Goal: Complete application form

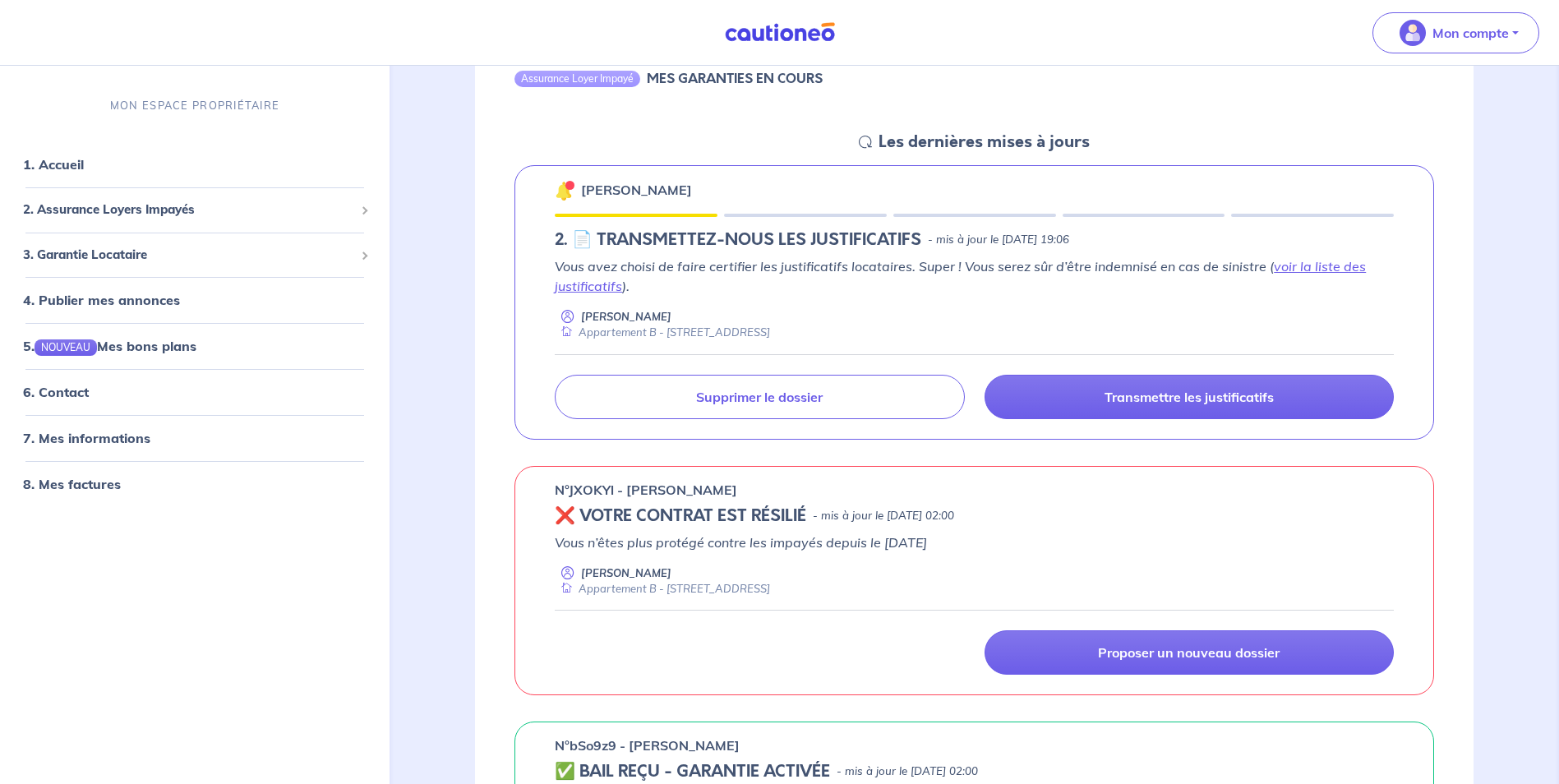
scroll to position [657, 0]
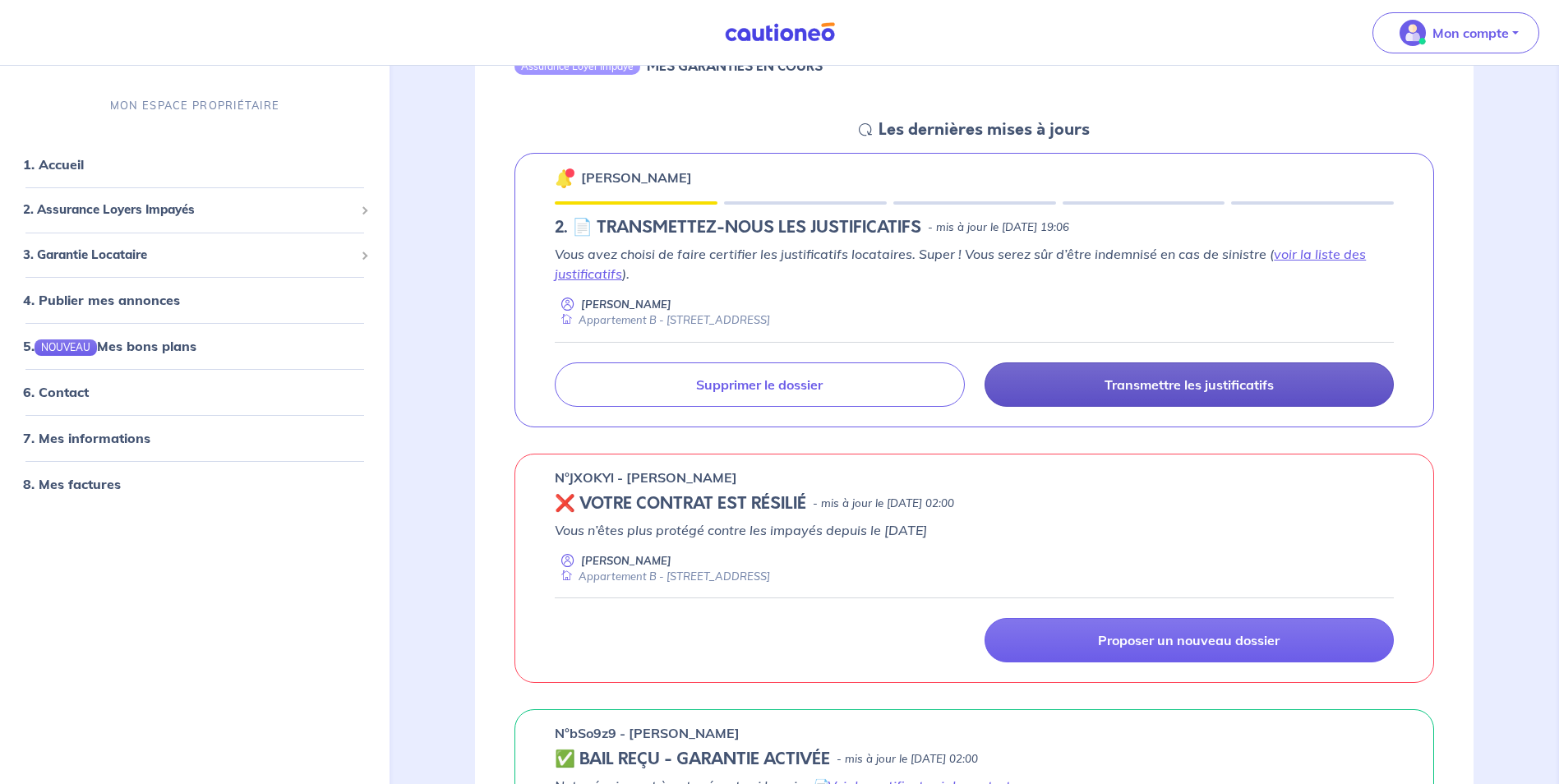
click at [1138, 385] on p "Transmettre les justificatifs" at bounding box center [1189, 384] width 169 height 17
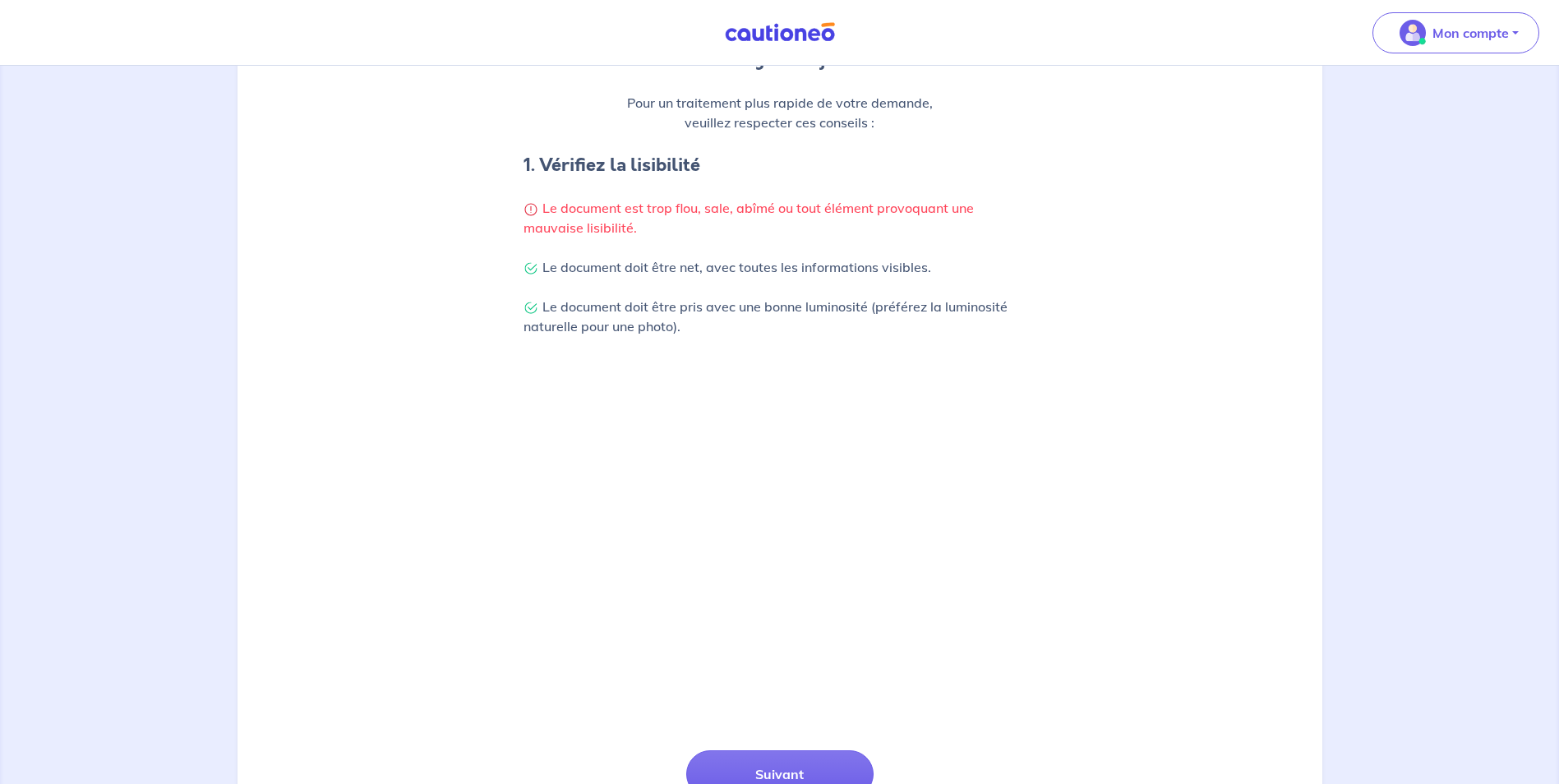
scroll to position [392, 0]
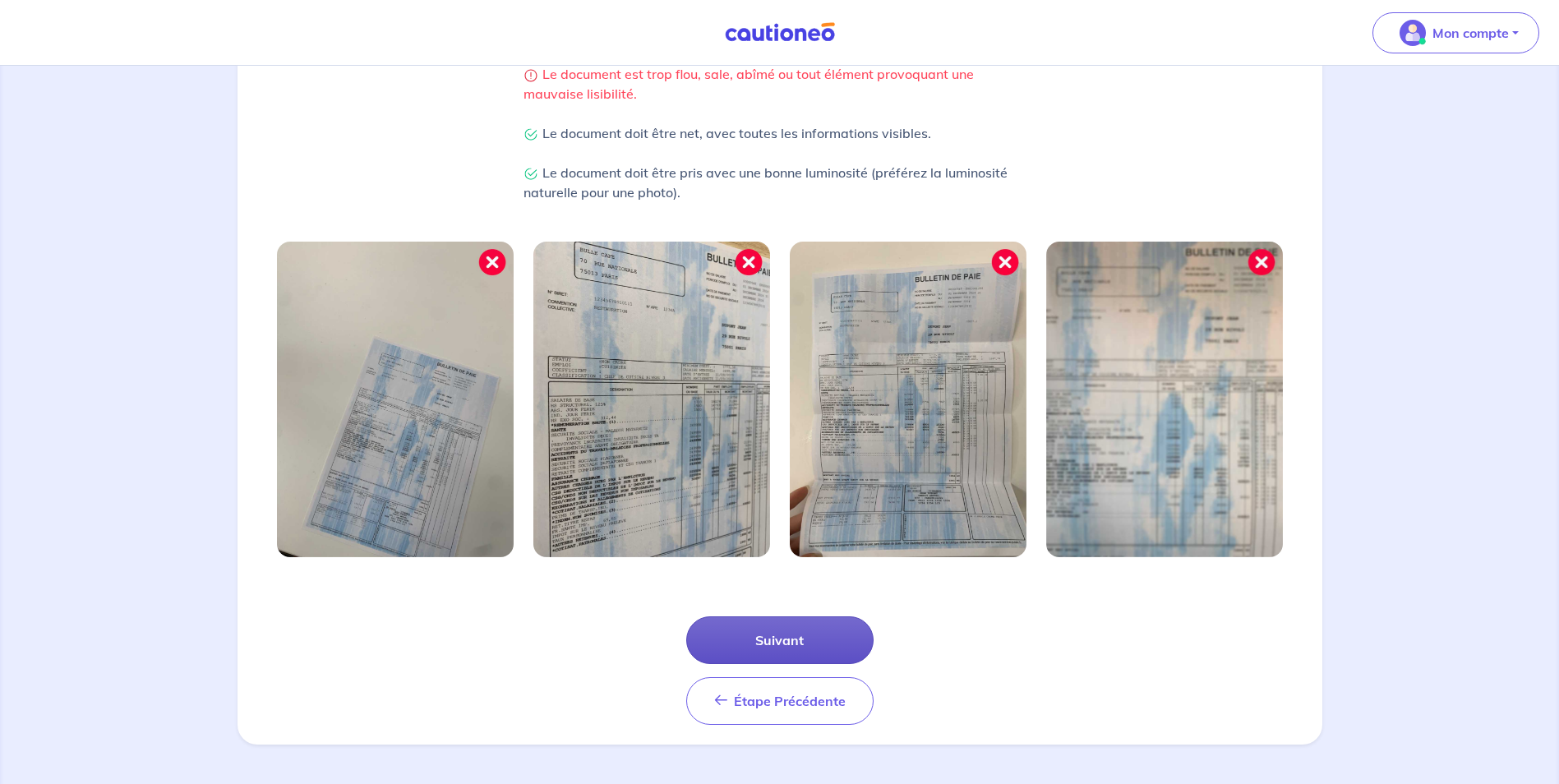
click at [773, 637] on button "Suivant" at bounding box center [779, 640] width 187 height 48
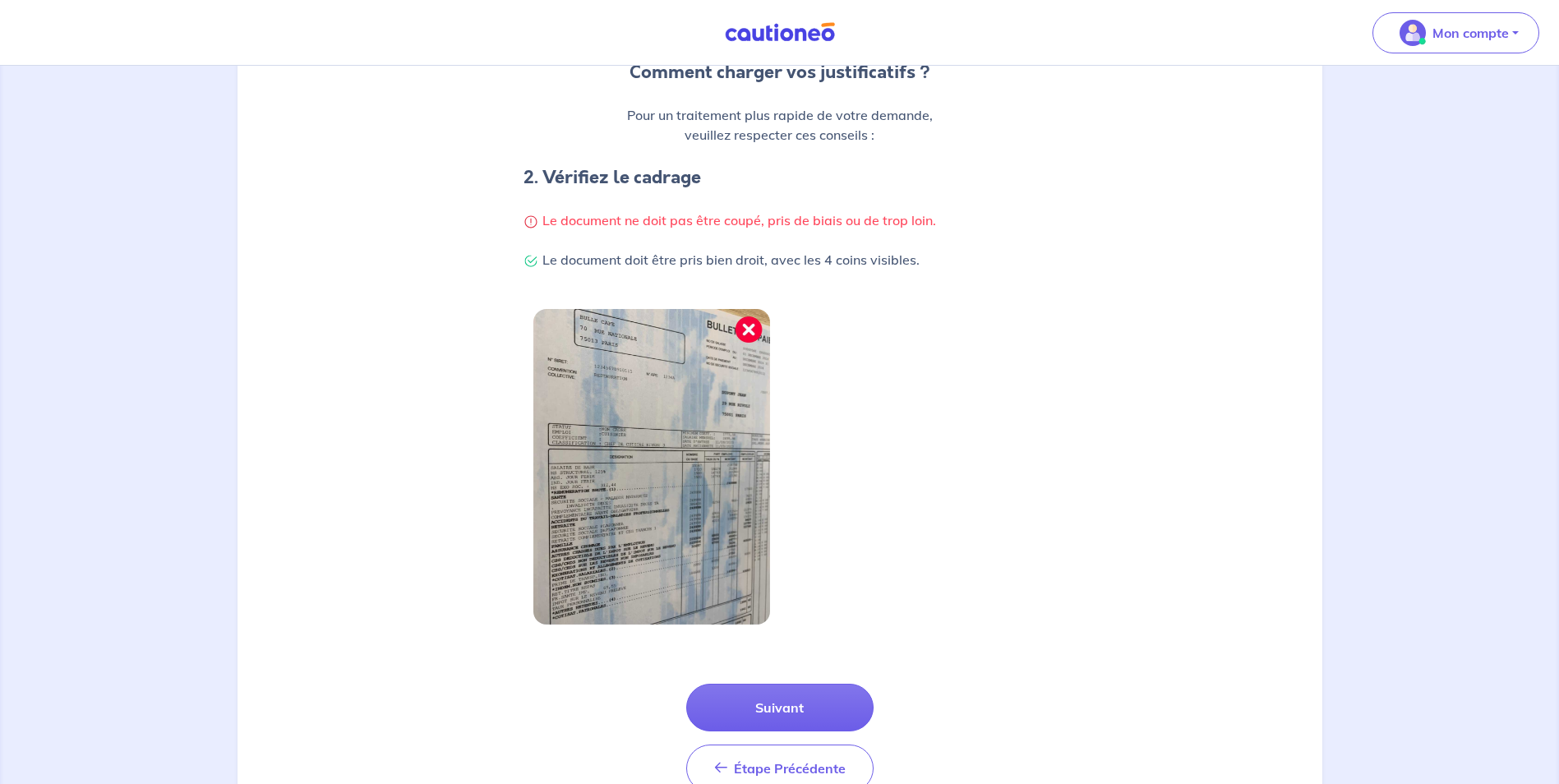
scroll to position [314, 0]
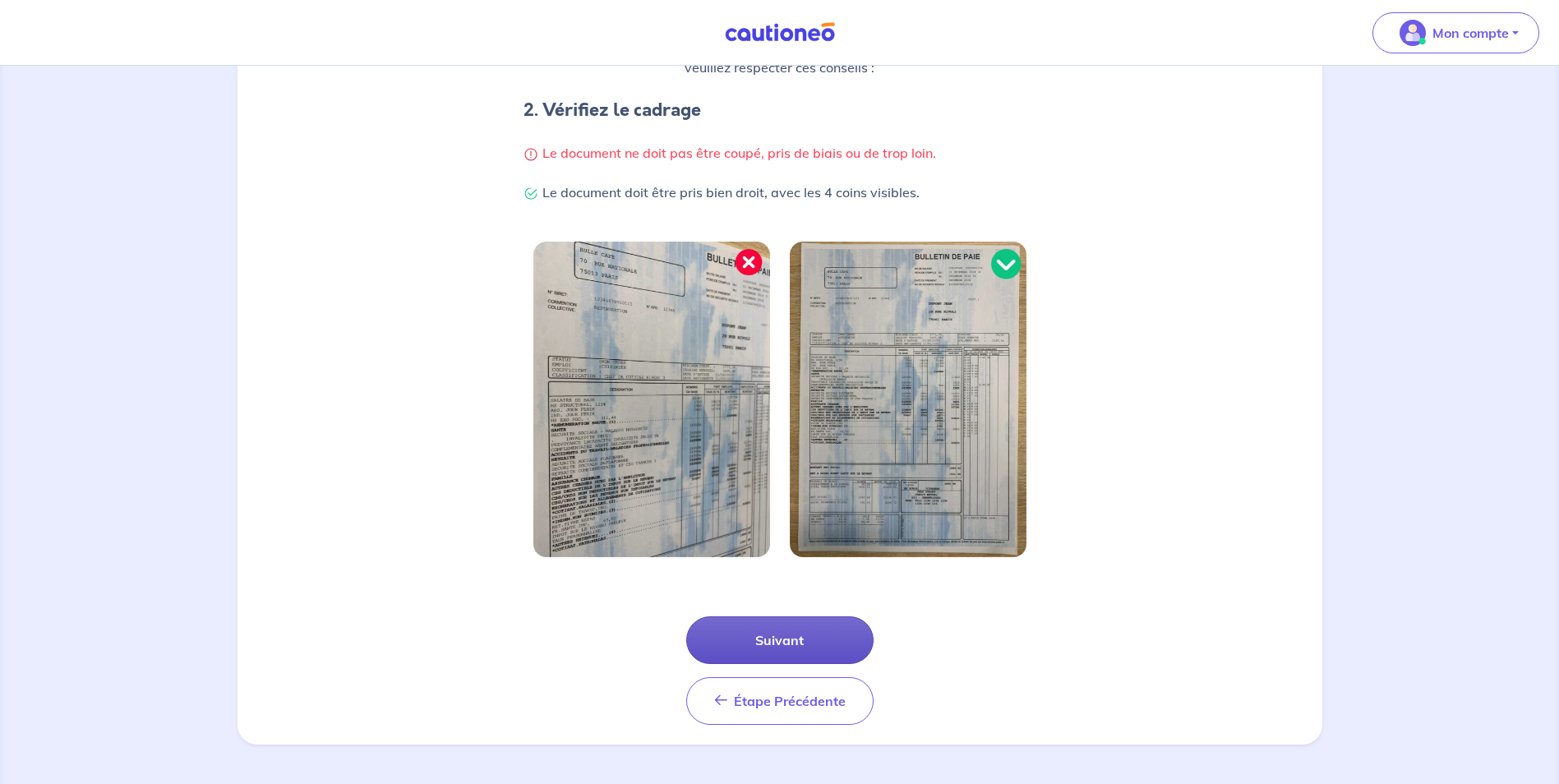
click at [776, 638] on button "Suivant" at bounding box center [779, 640] width 187 height 48
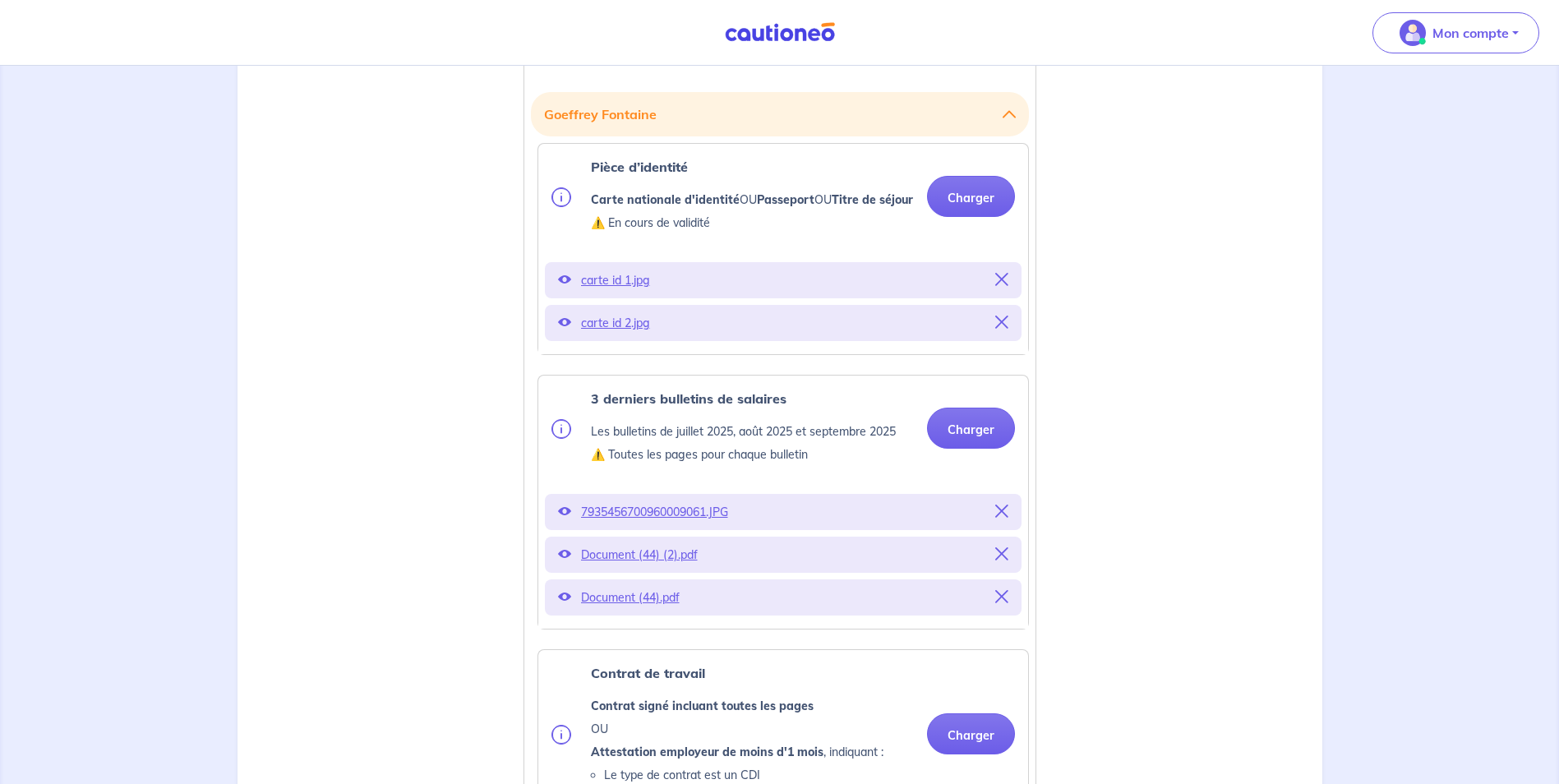
scroll to position [493, 0]
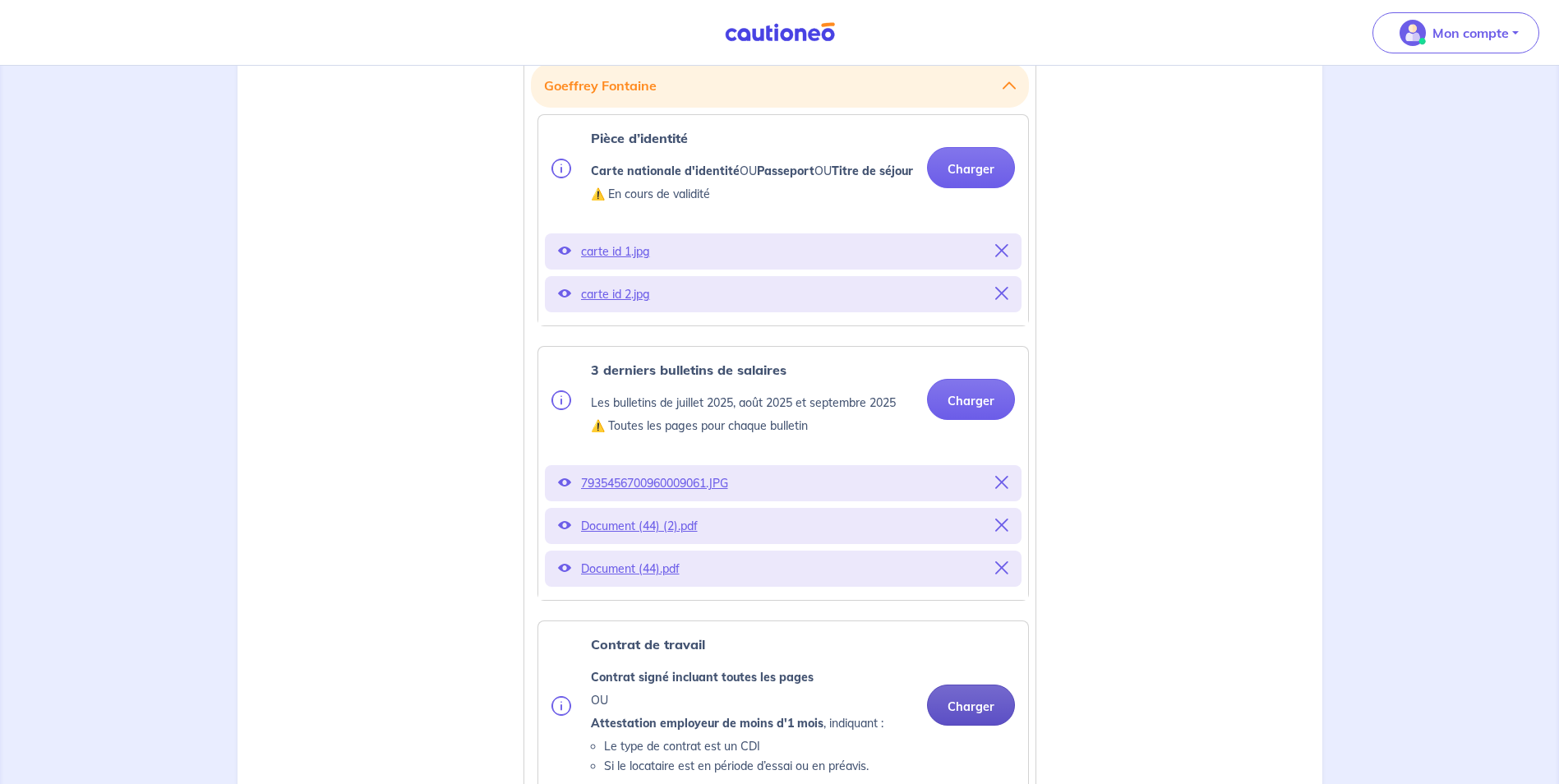
click at [979, 724] on button "Charger" at bounding box center [970, 705] width 88 height 41
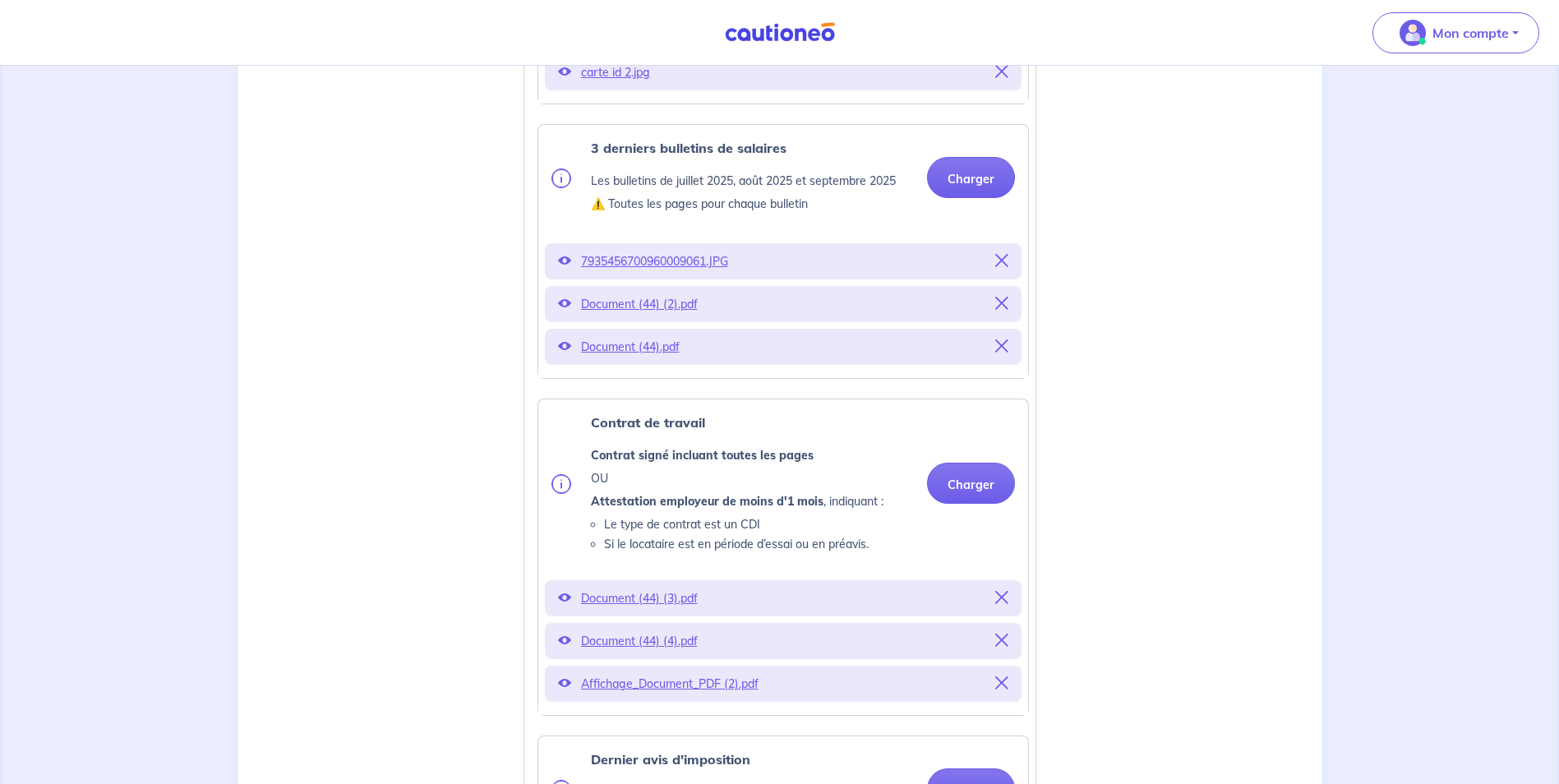
scroll to position [740, 0]
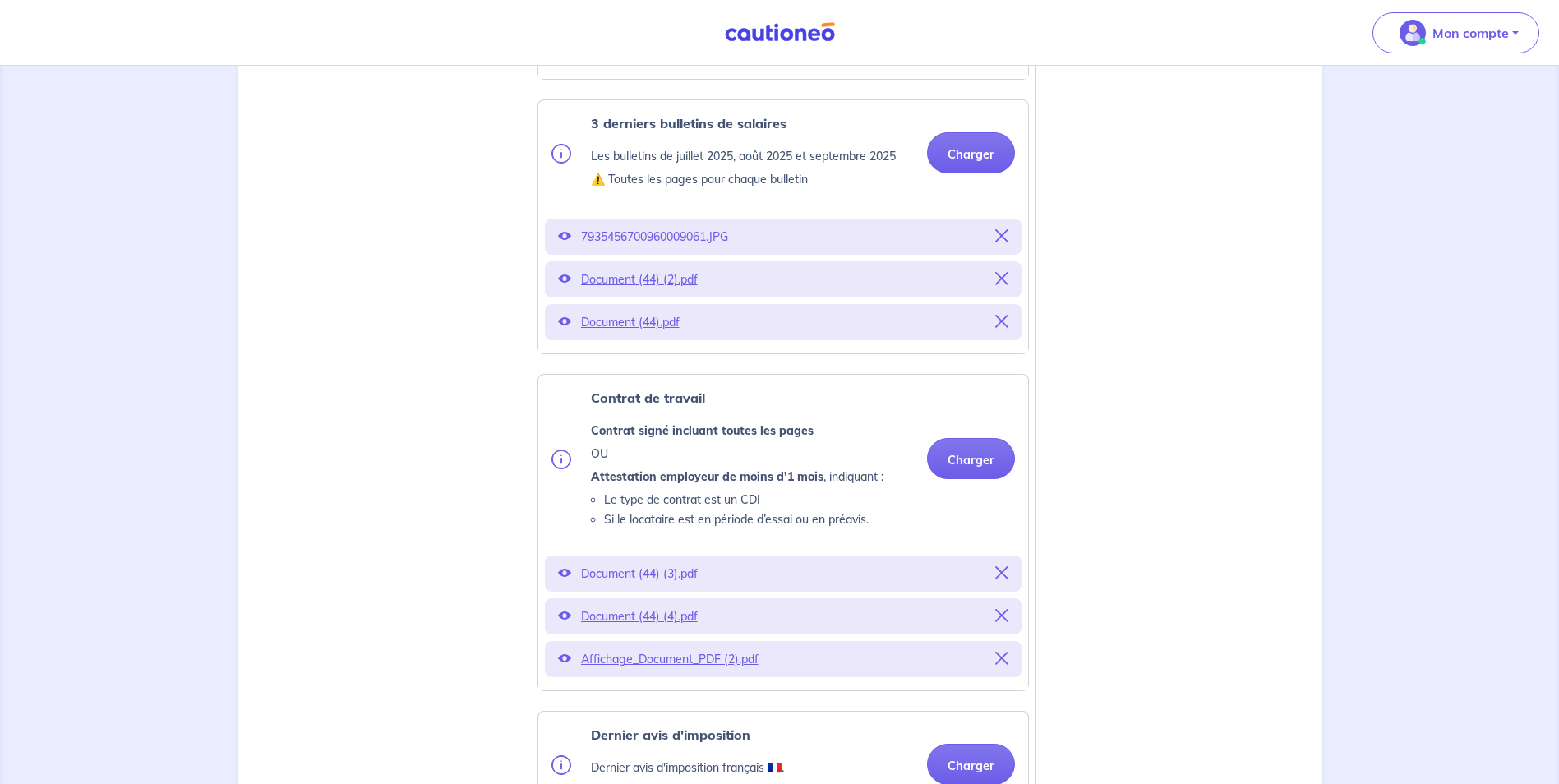
click at [1002, 622] on icon at bounding box center [1002, 615] width 13 height 13
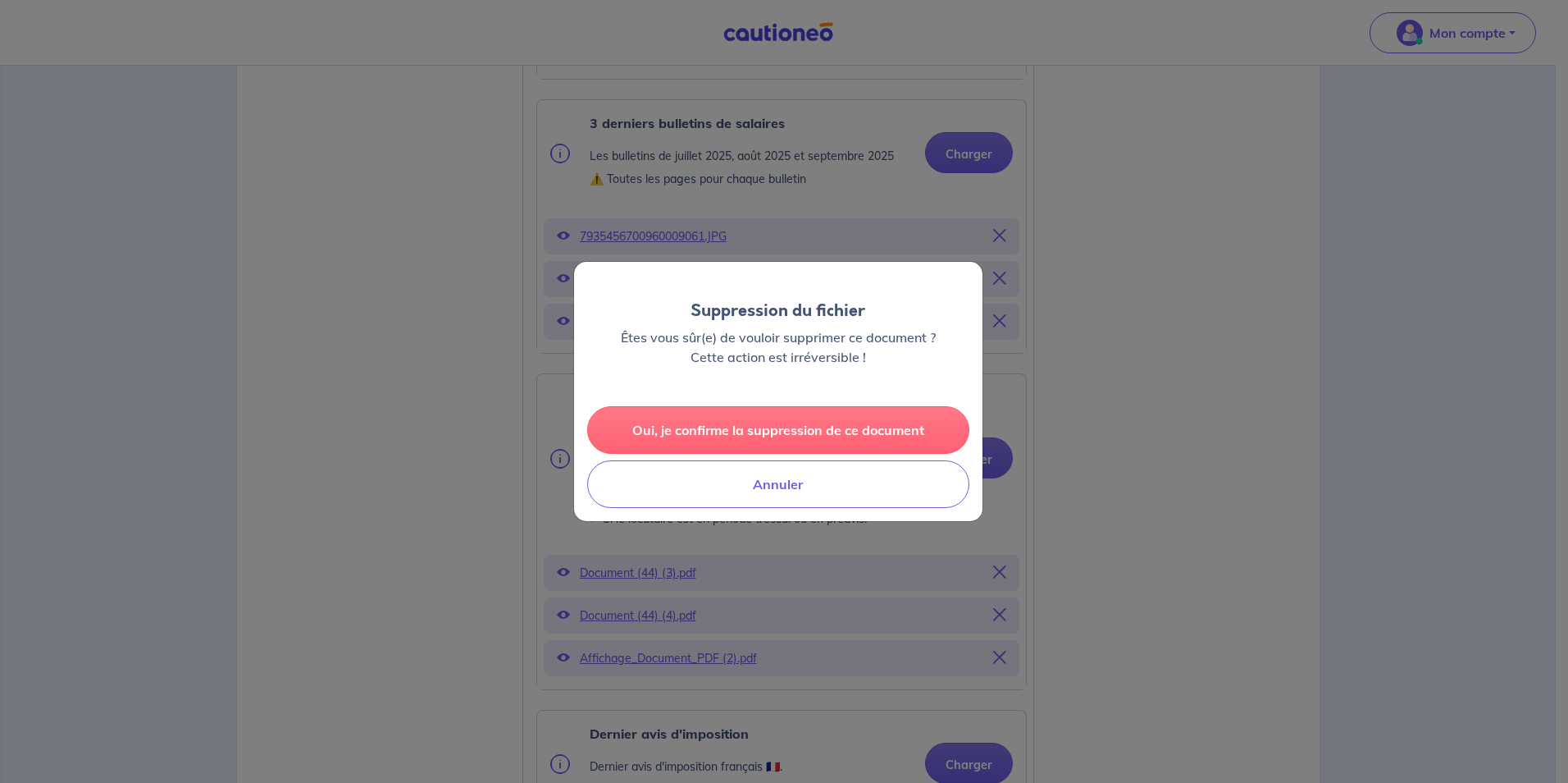
click at [772, 434] on button "Oui, je confirme la suppression de ce document" at bounding box center [778, 430] width 382 height 48
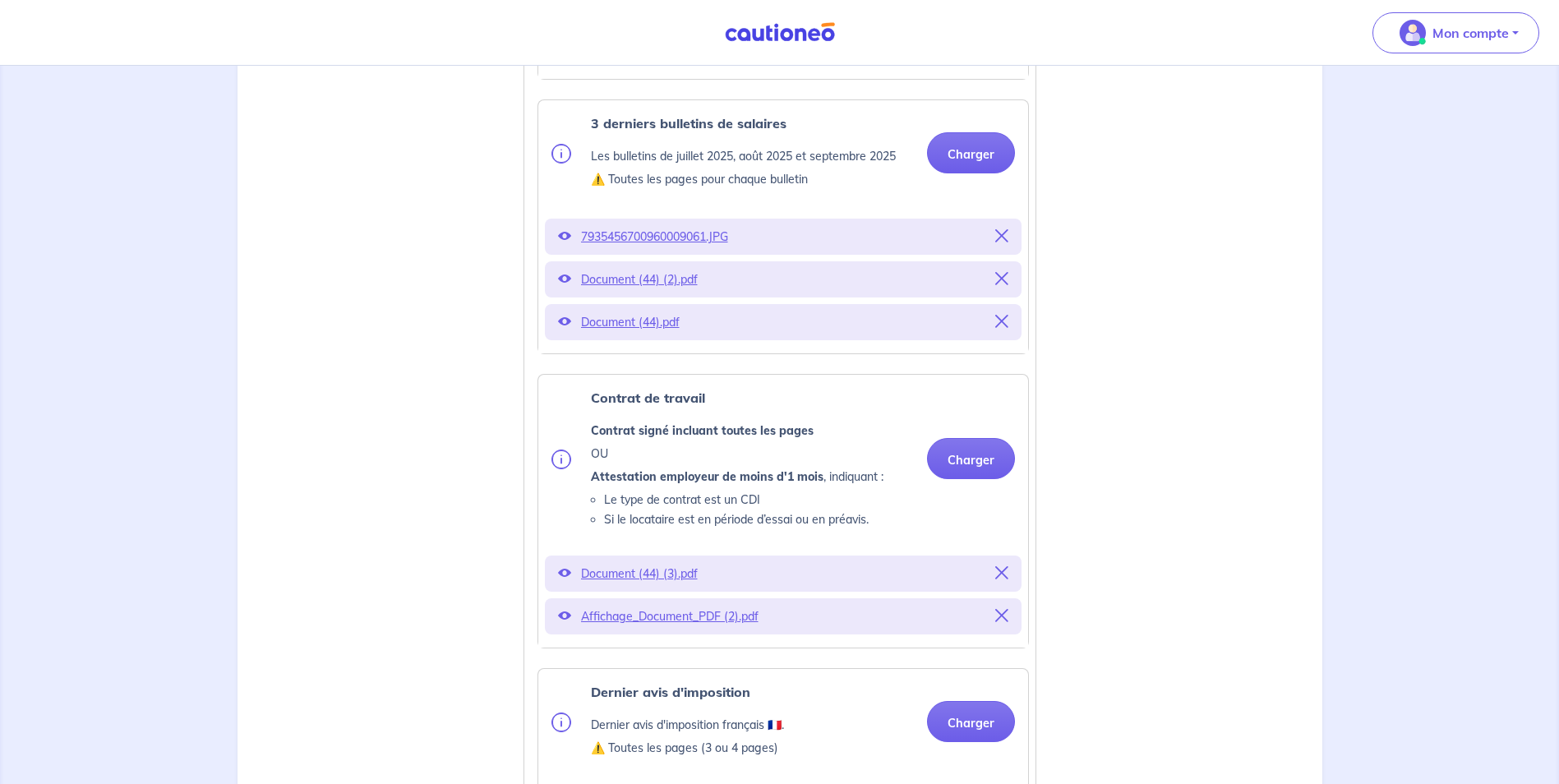
click at [1000, 579] on icon at bounding box center [1002, 572] width 13 height 13
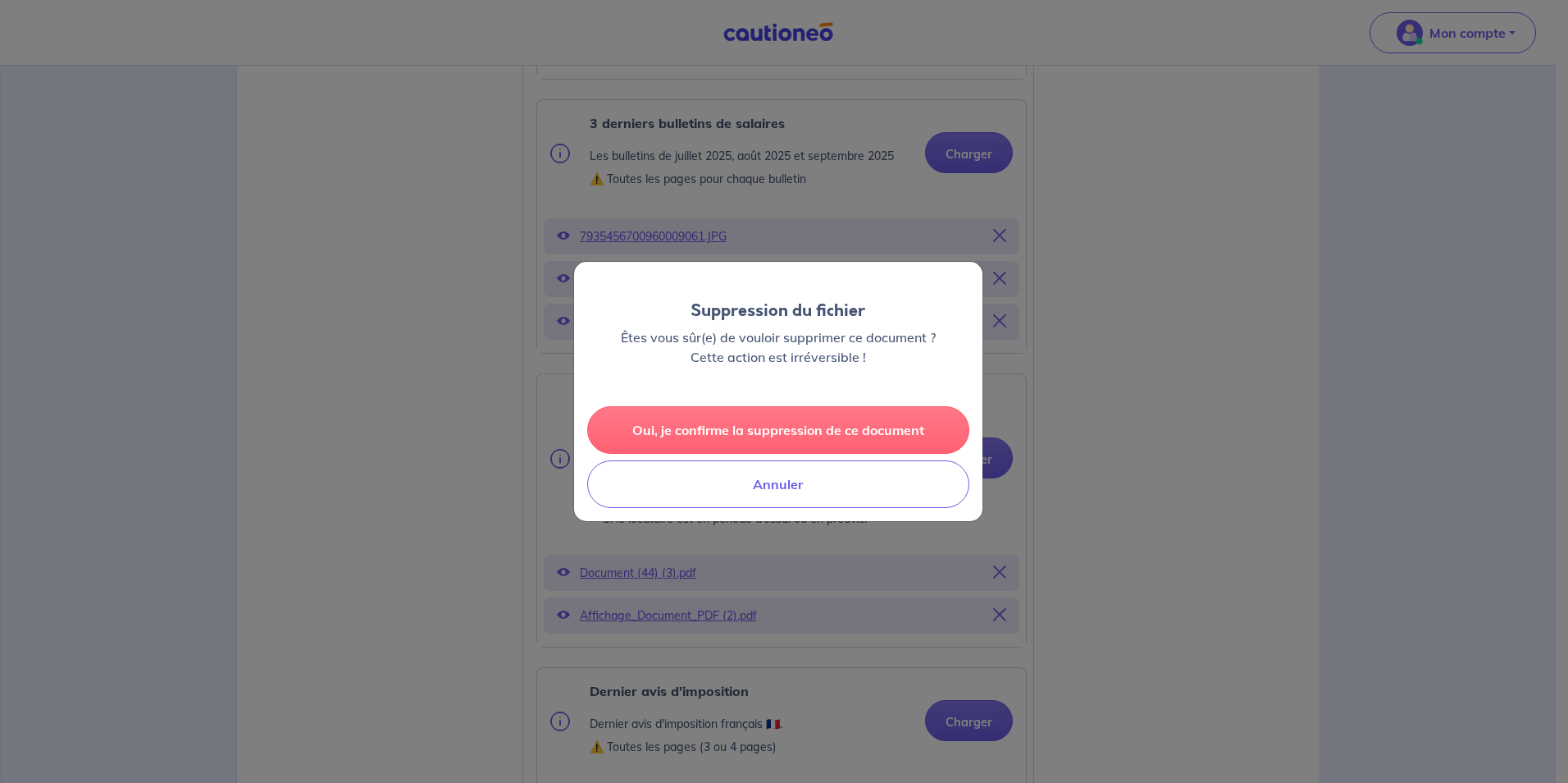
click at [762, 429] on button "Oui, je confirme la suppression de ce document" at bounding box center [778, 430] width 382 height 48
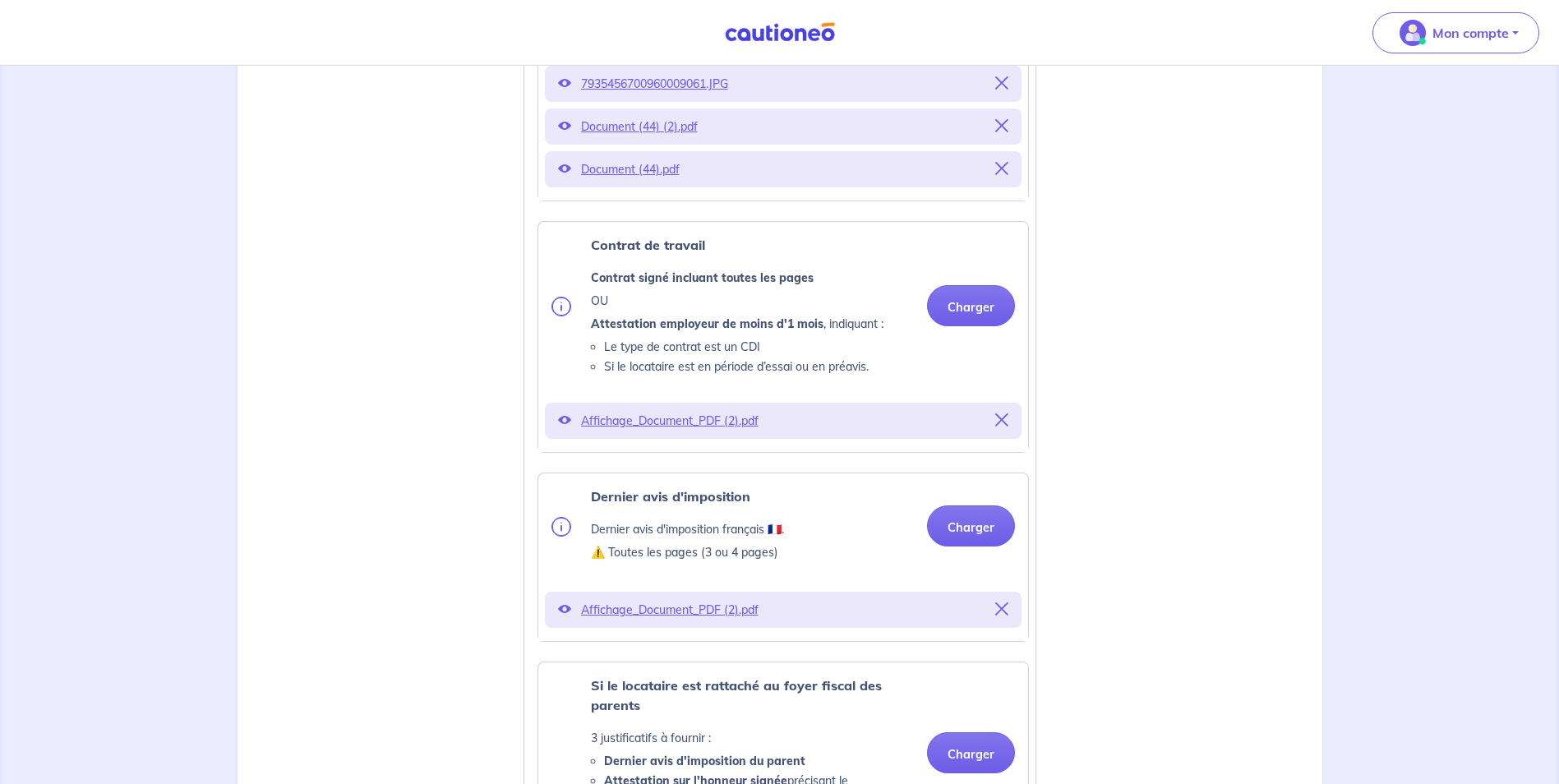
scroll to position [904, 0]
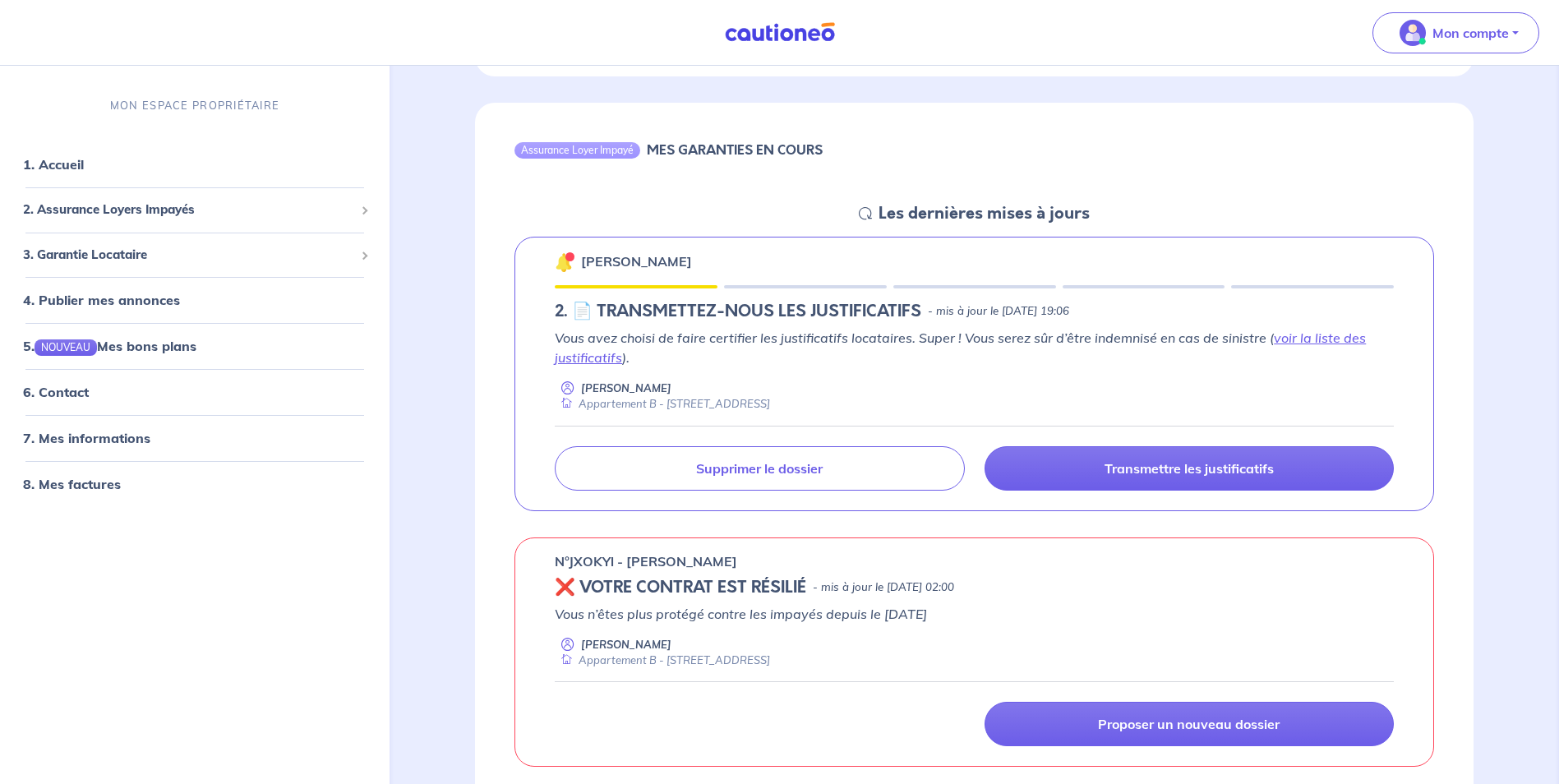
scroll to position [575, 0]
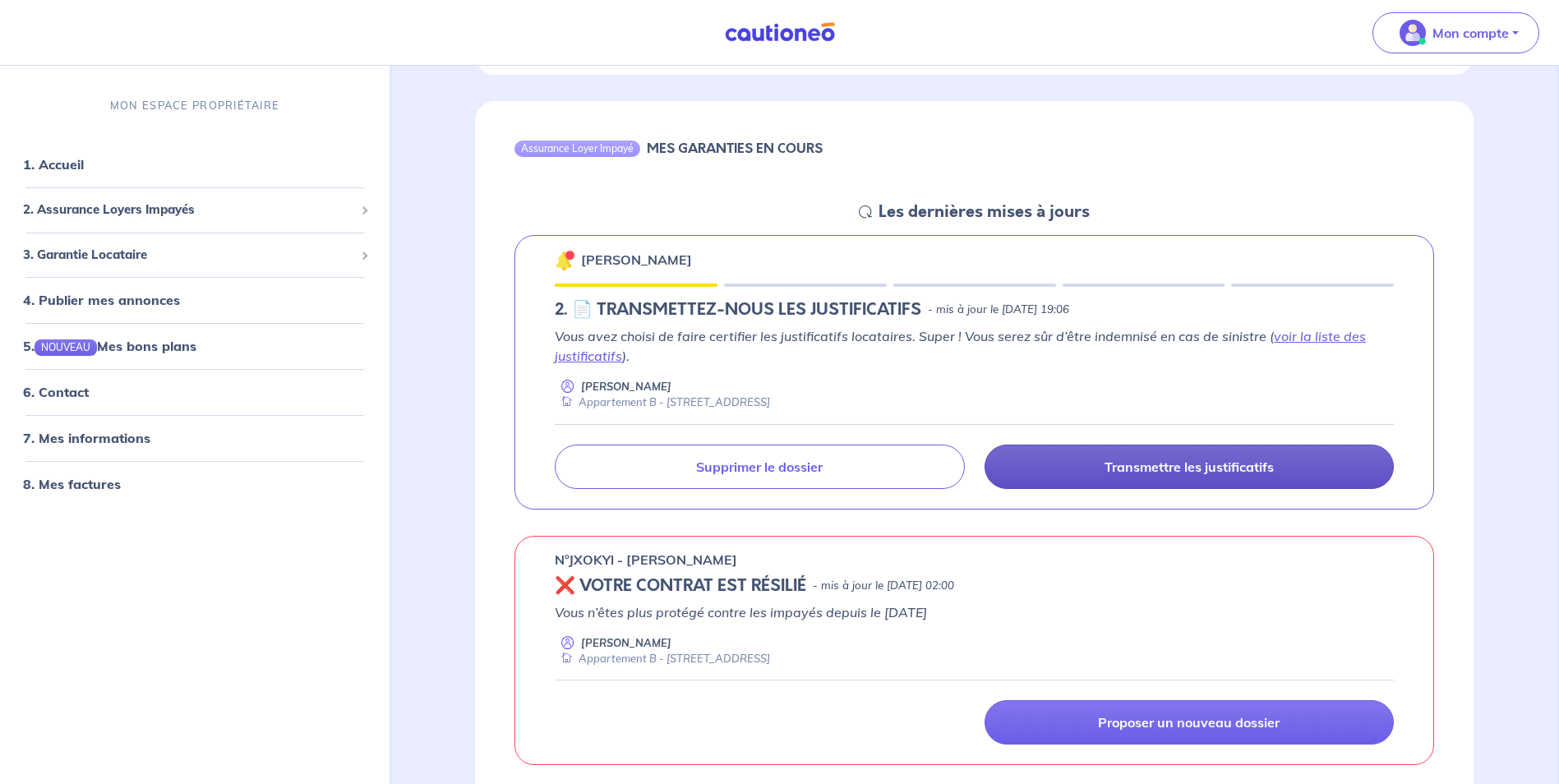
click at [1214, 462] on p "Transmettre les justificatifs" at bounding box center [1189, 467] width 169 height 17
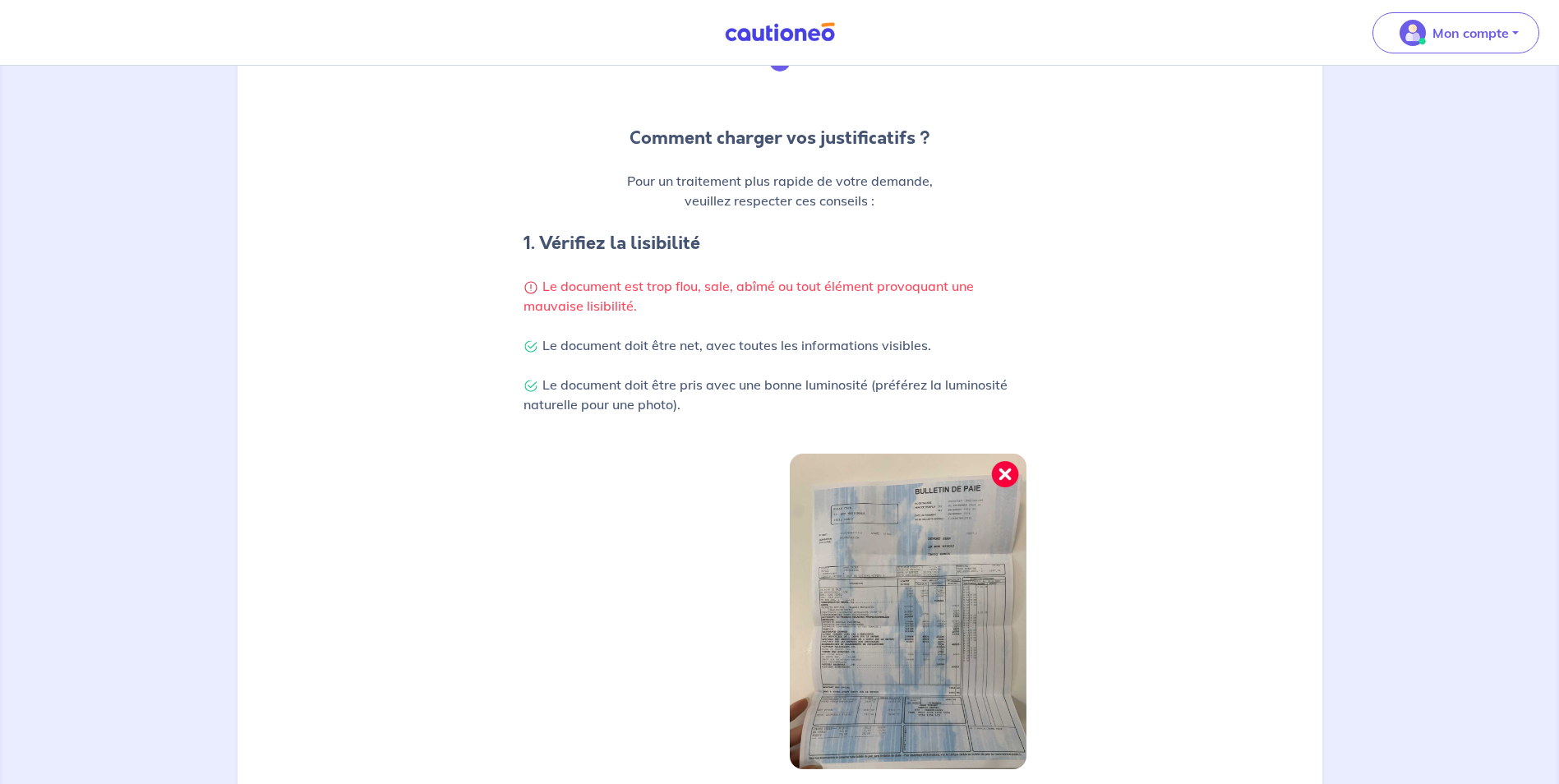
scroll to position [392, 0]
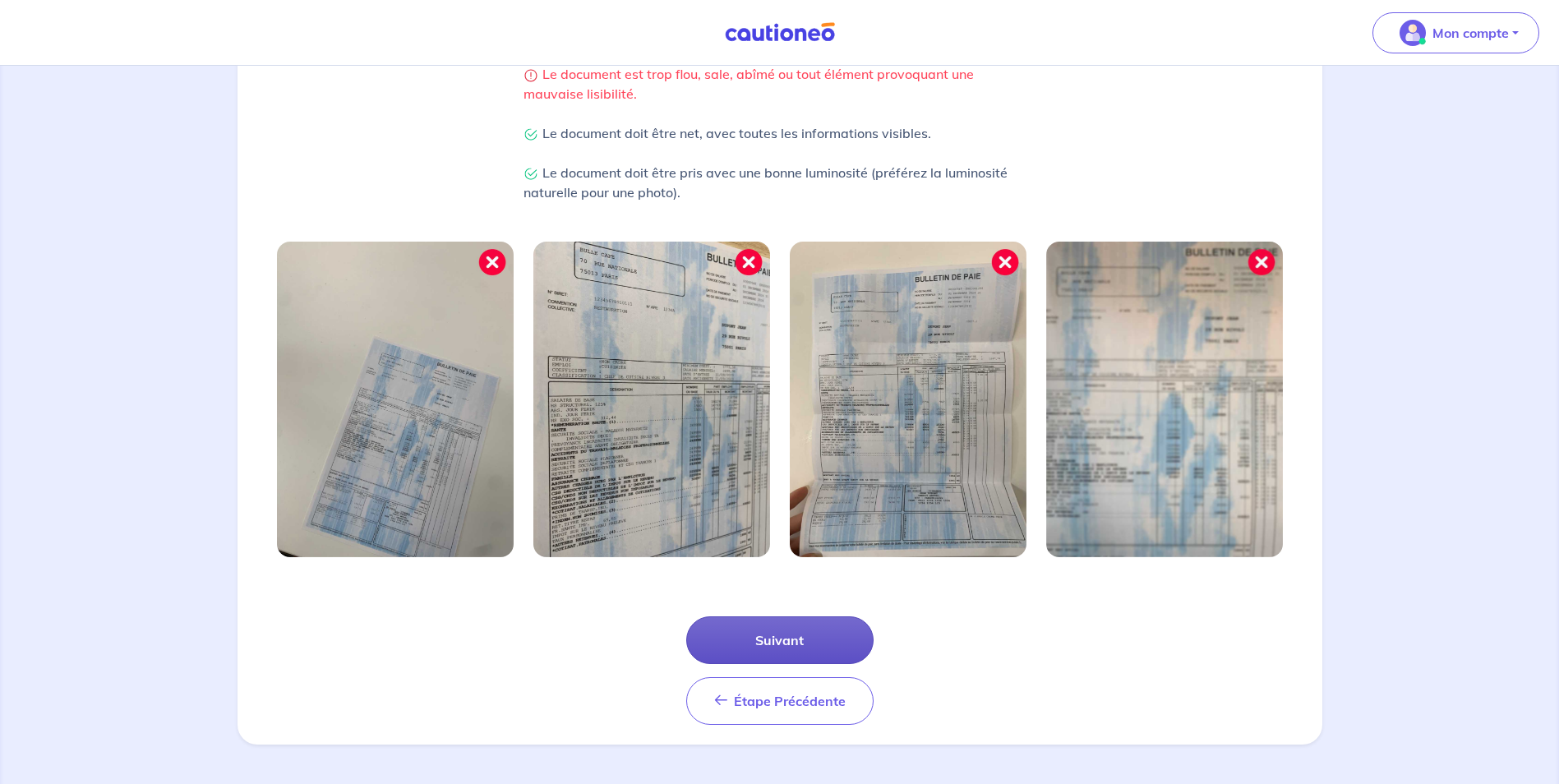
click at [776, 645] on button "Suivant" at bounding box center [779, 640] width 187 height 48
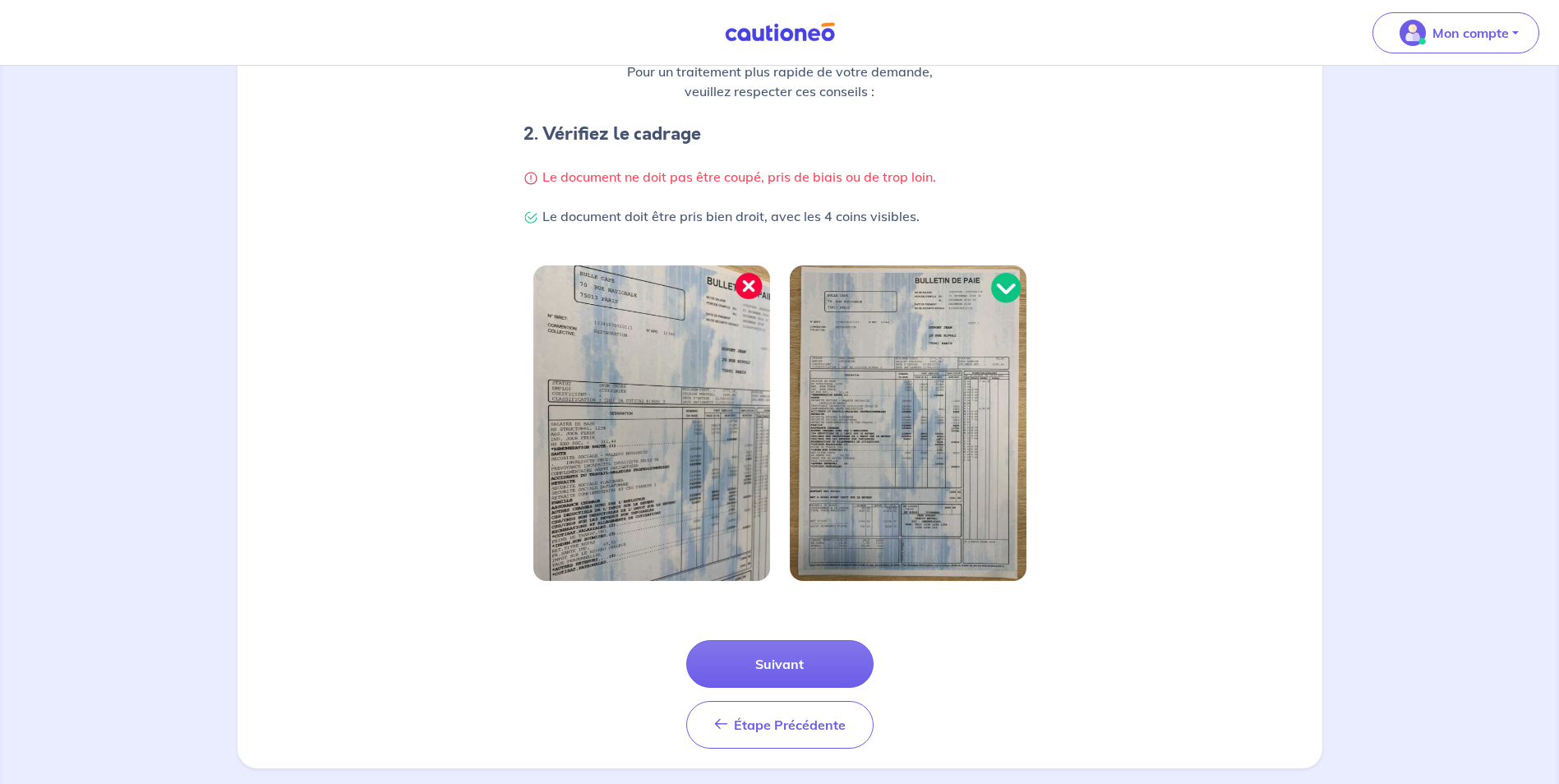
scroll to position [314, 0]
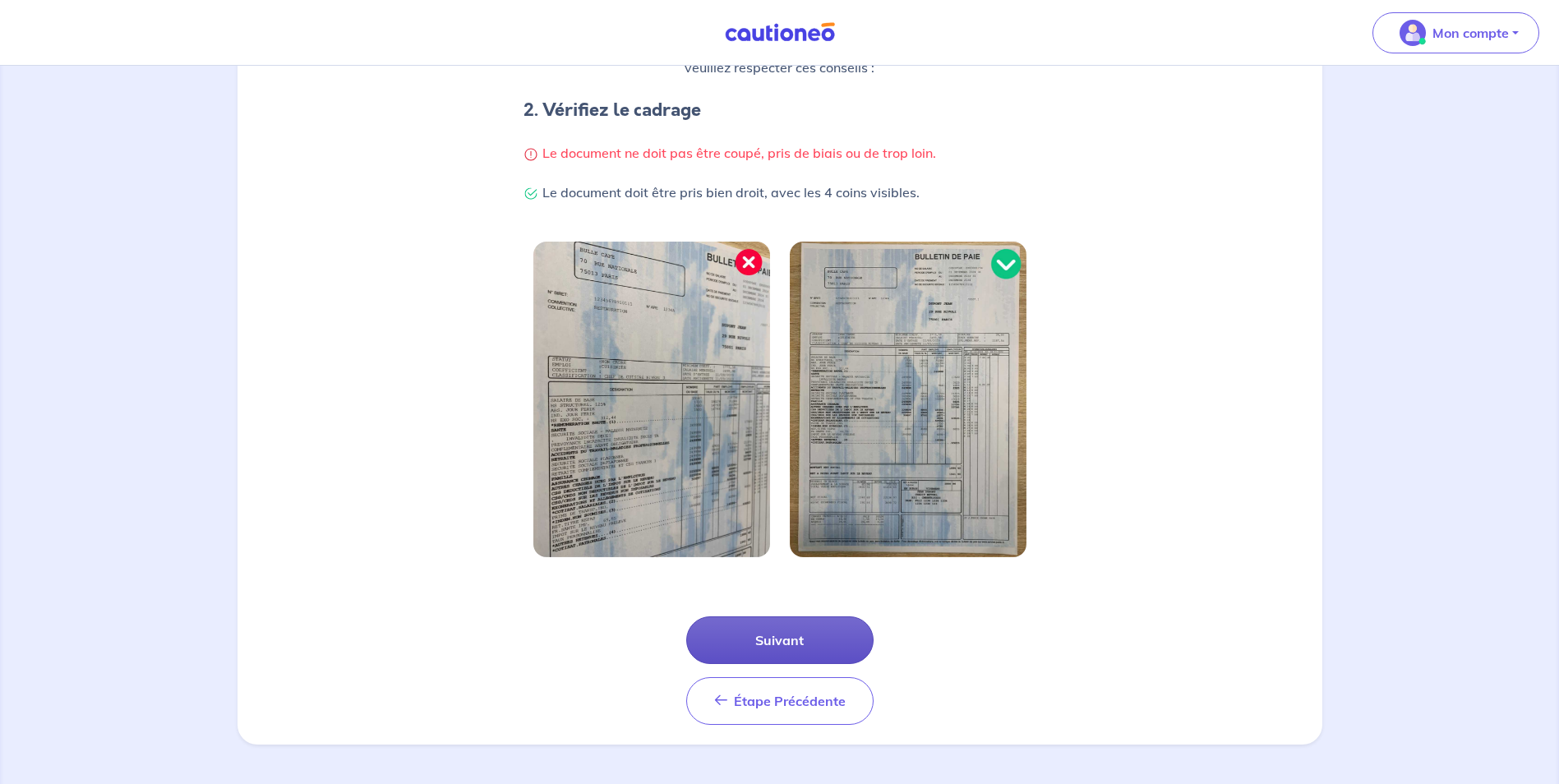
click at [815, 640] on button "Suivant" at bounding box center [779, 640] width 187 height 48
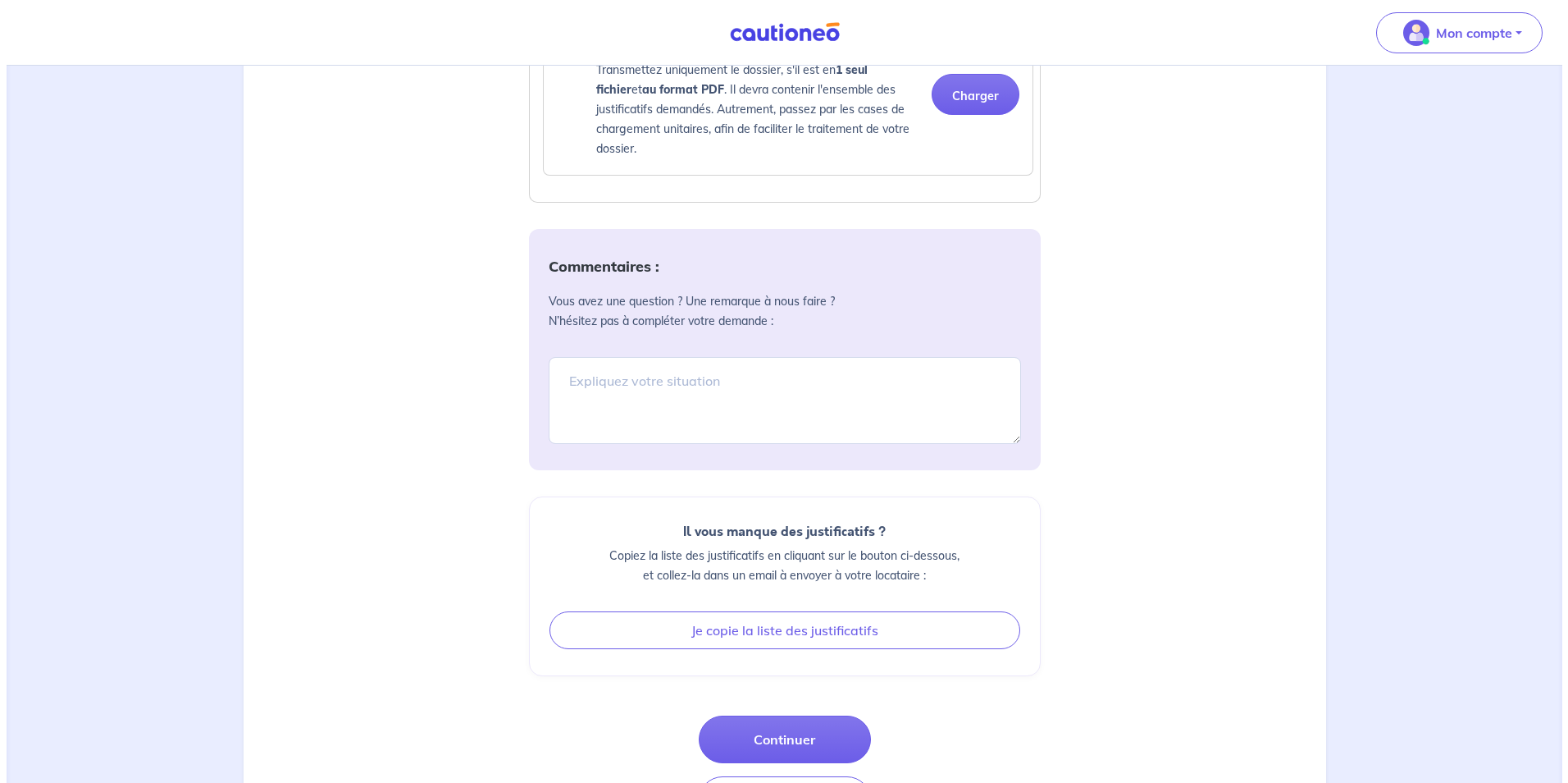
scroll to position [1969, 0]
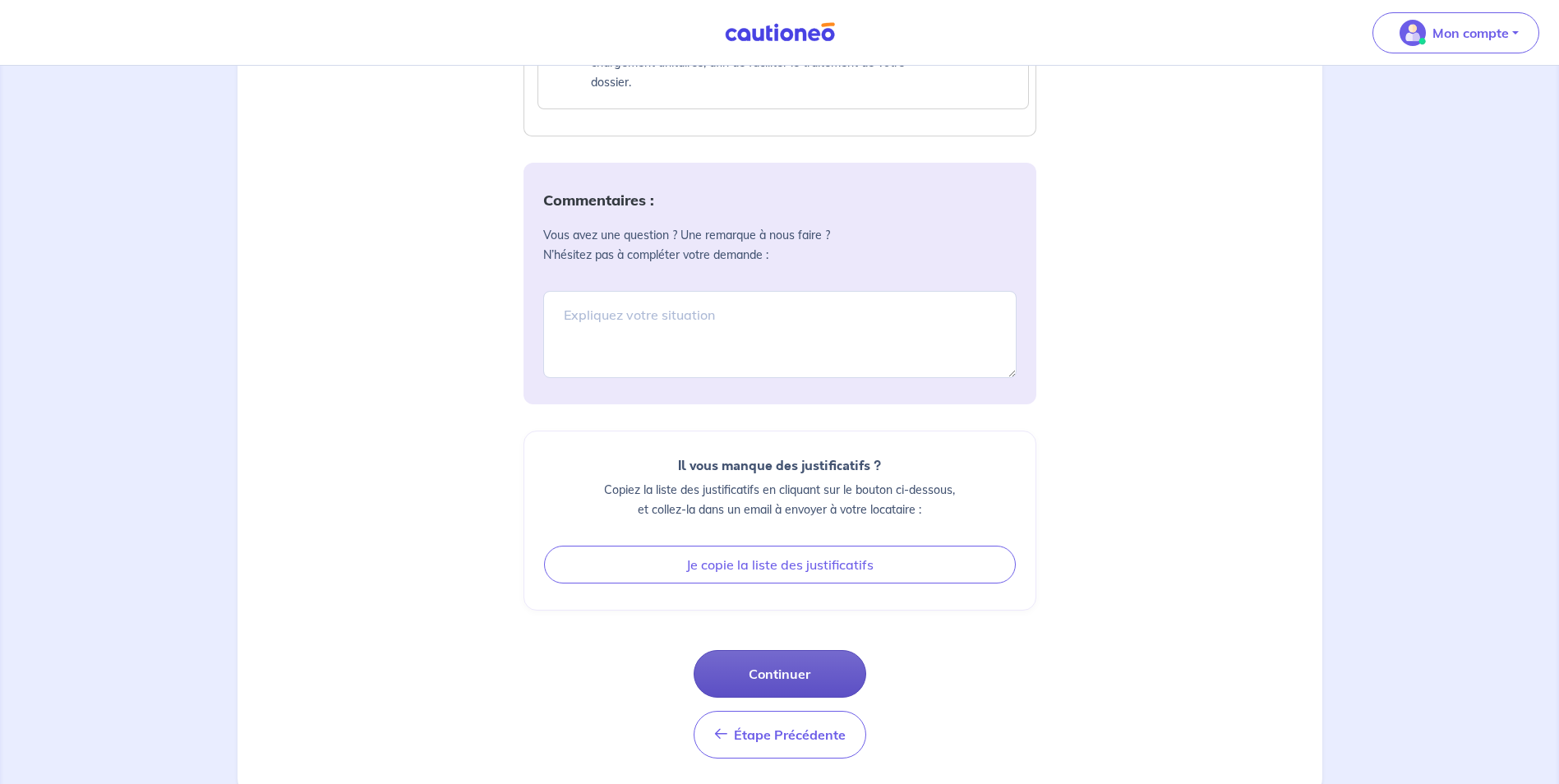
click at [788, 691] on button "Continuer" at bounding box center [780, 674] width 173 height 48
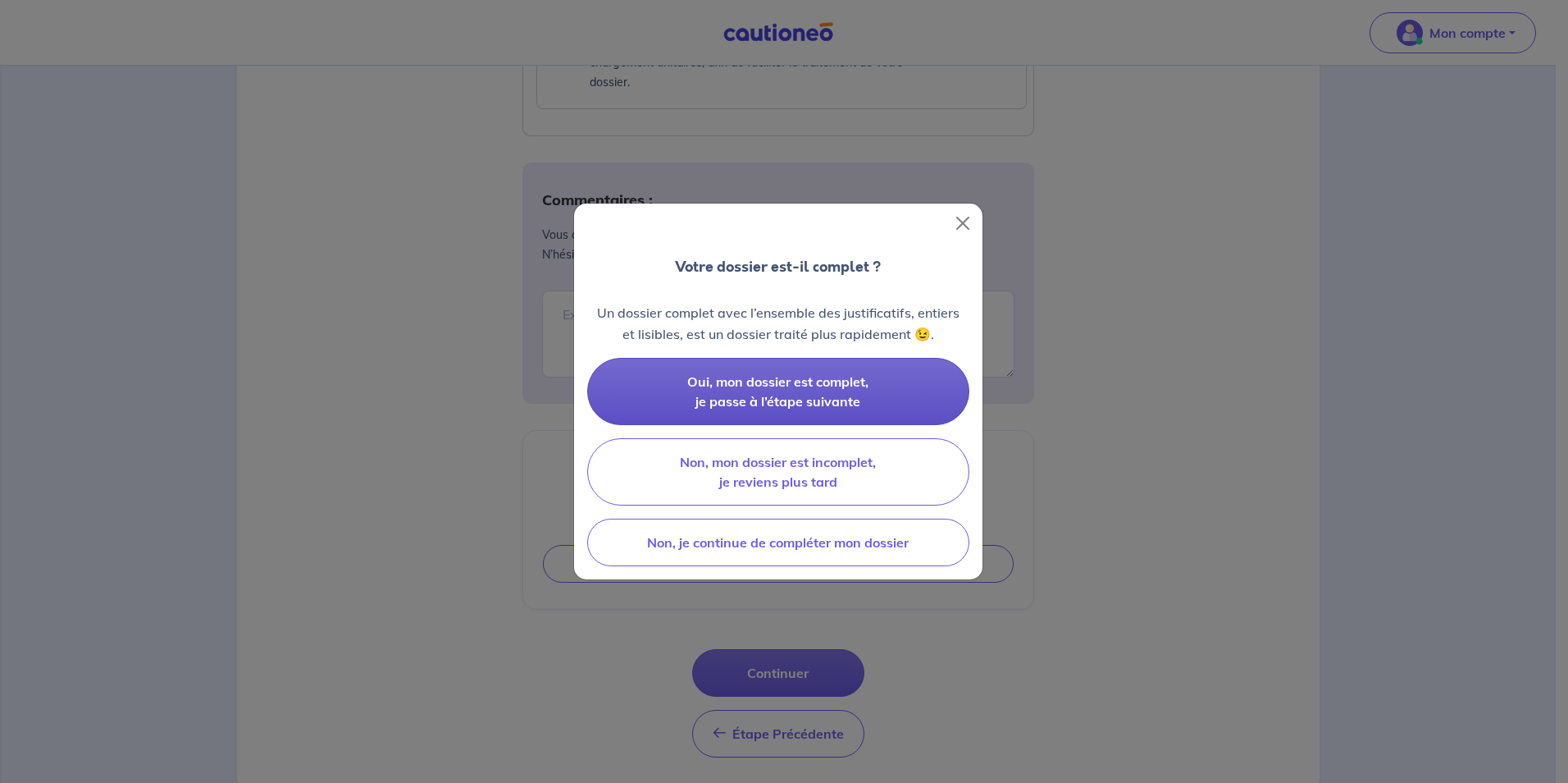
click at [761, 391] on button "Oui, mon dossier est complet, je passe à l’étape suivante" at bounding box center [778, 391] width 382 height 67
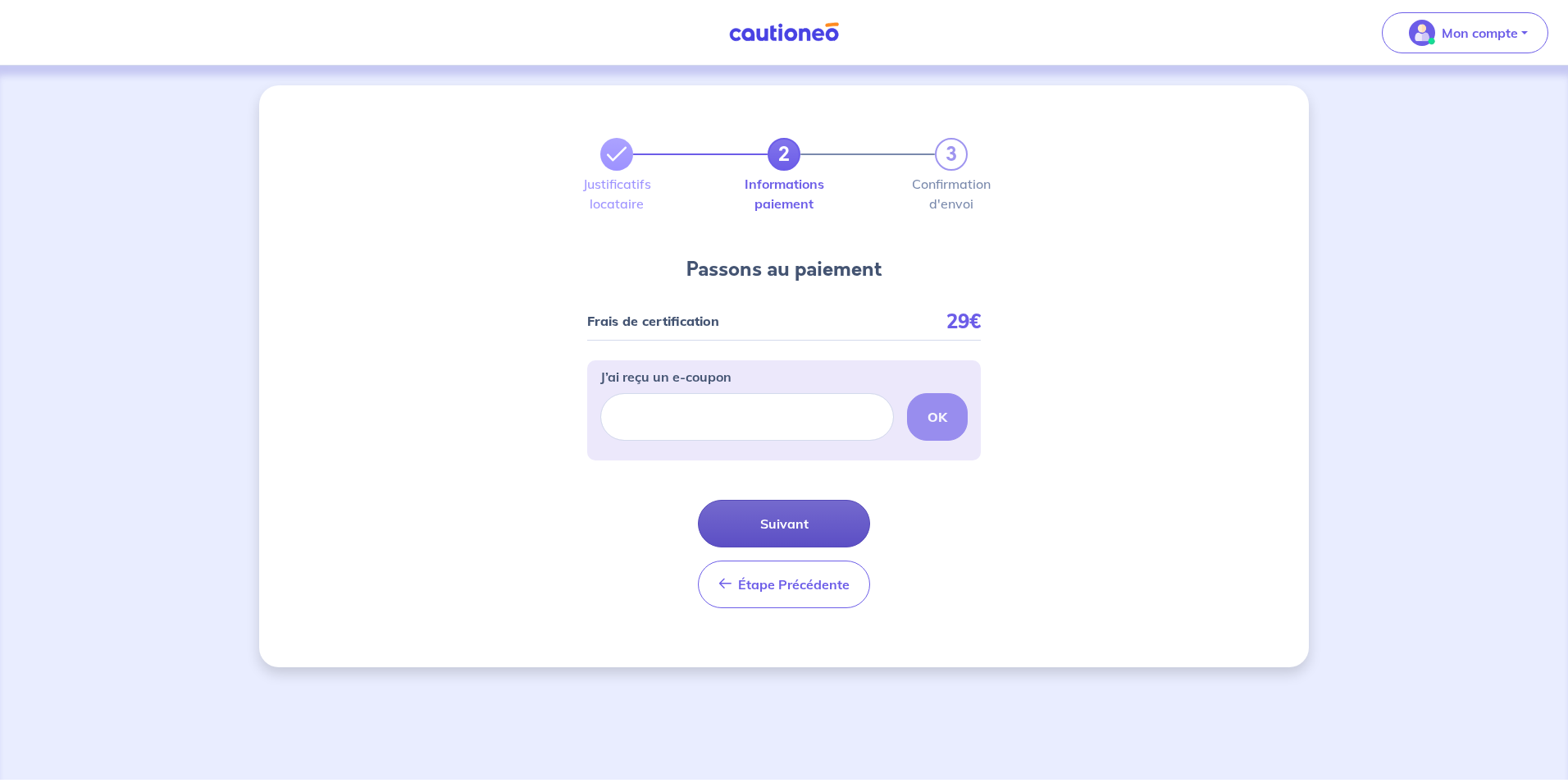
click at [786, 526] on button "Suivant" at bounding box center [784, 524] width 172 height 48
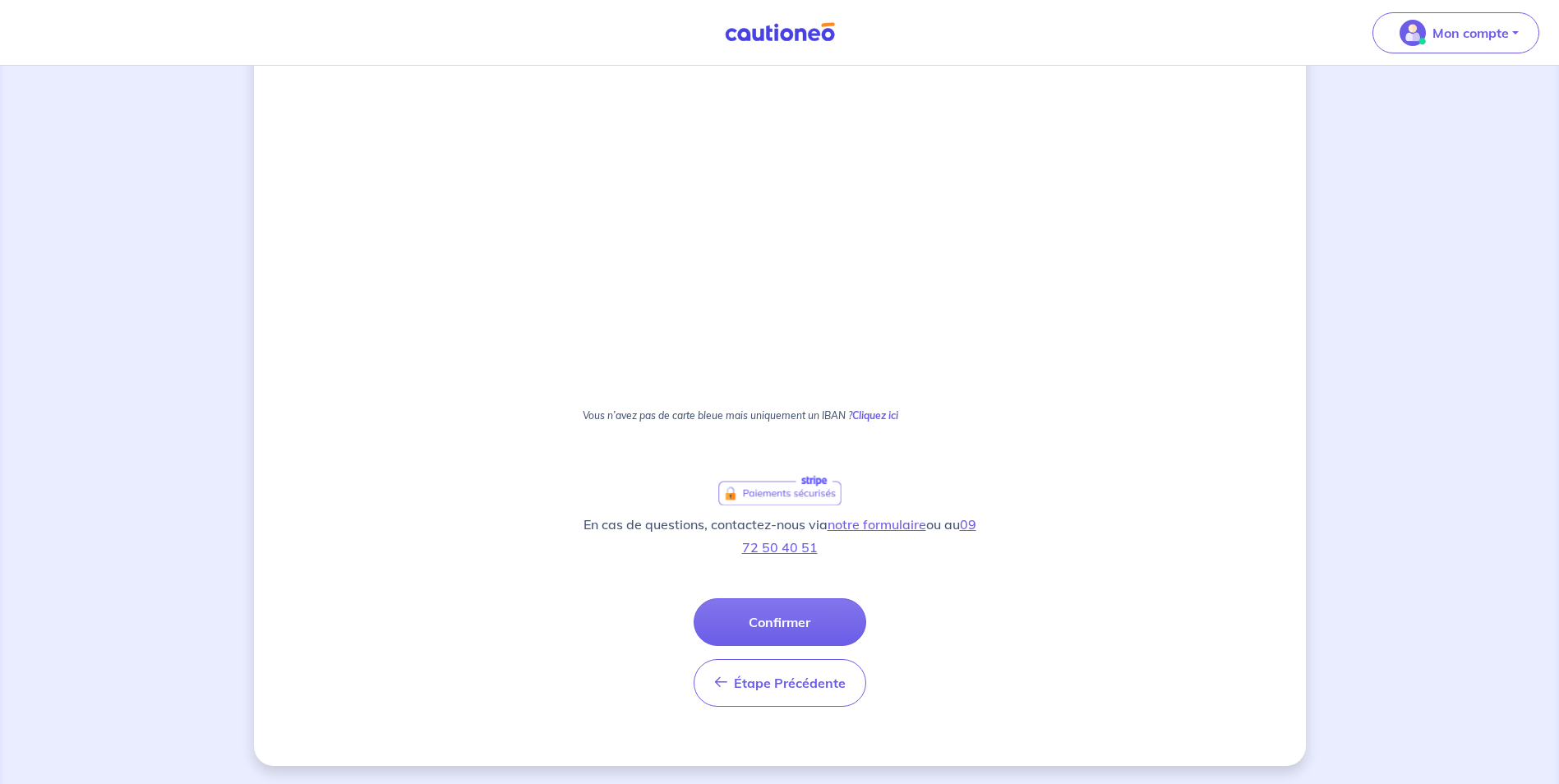
scroll to position [360, 0]
click at [890, 414] on strong "Cliquez ici" at bounding box center [876, 414] width 46 height 12
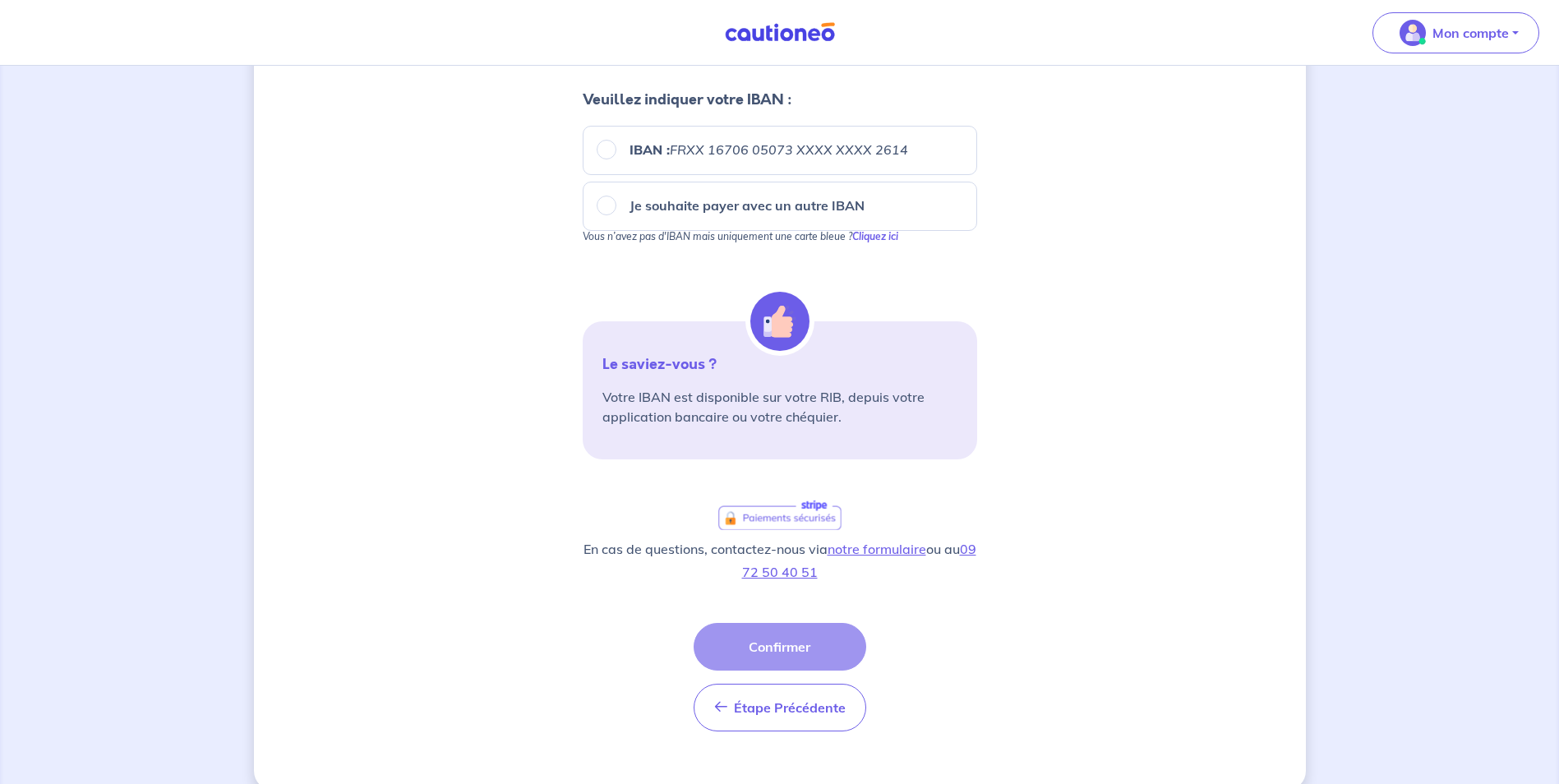
scroll to position [222, 0]
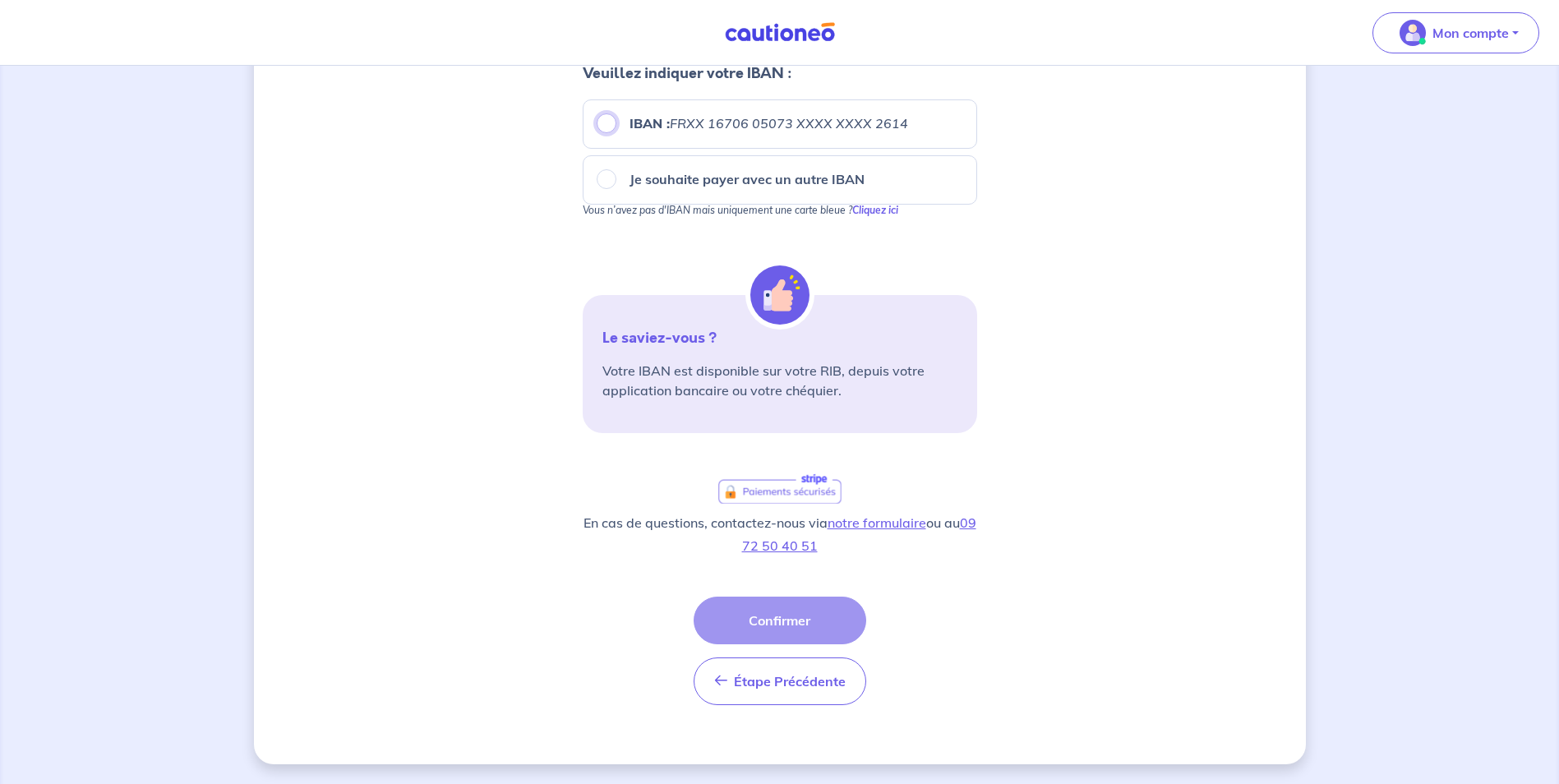
click at [610, 119] on input "IBAN : FRXX 16706 05073 XXXX XXXX 2614" at bounding box center [606, 123] width 19 height 19
radio input "true"
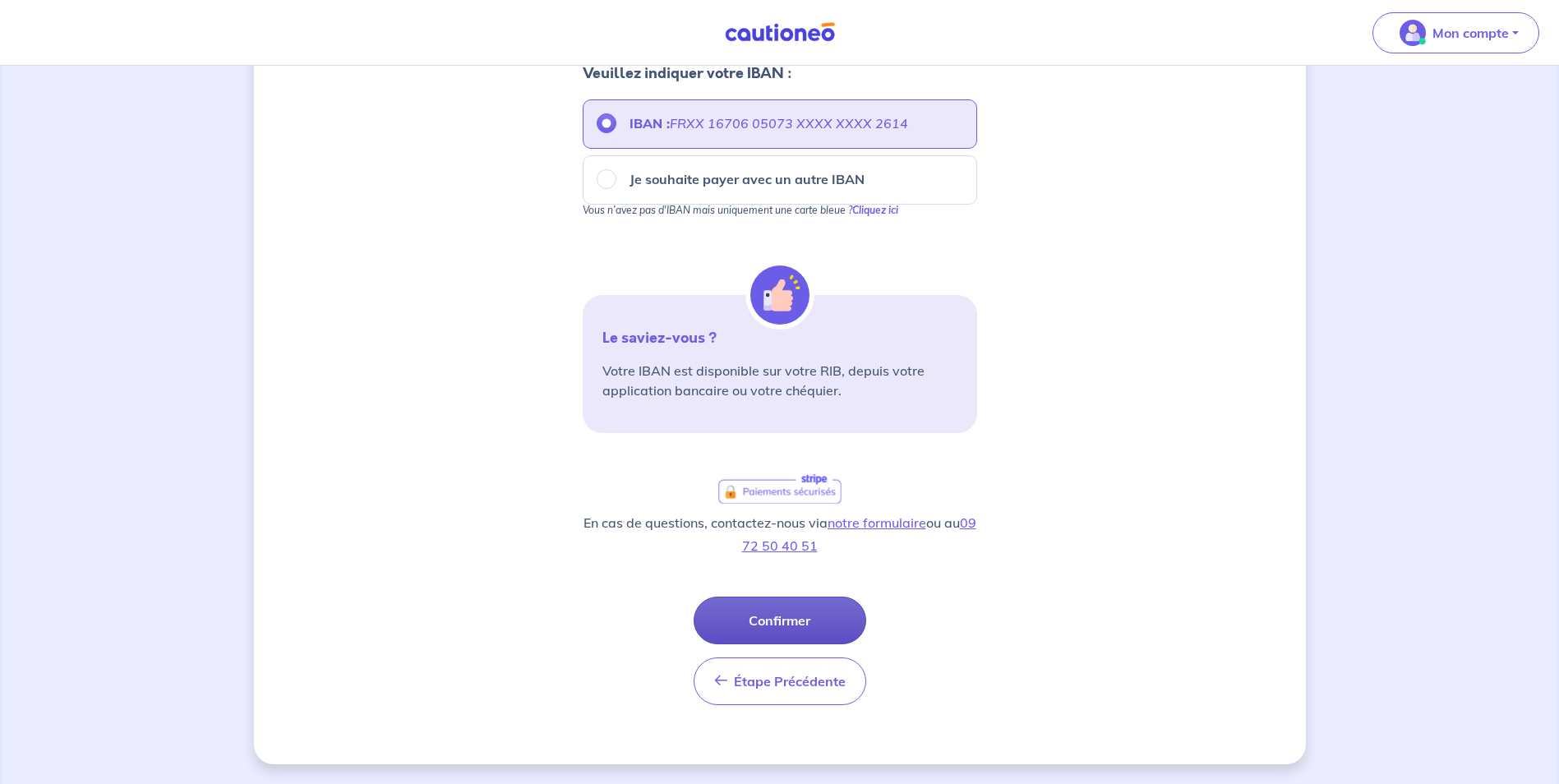
click at [784, 626] on button "Confirmer" at bounding box center [780, 620] width 173 height 48
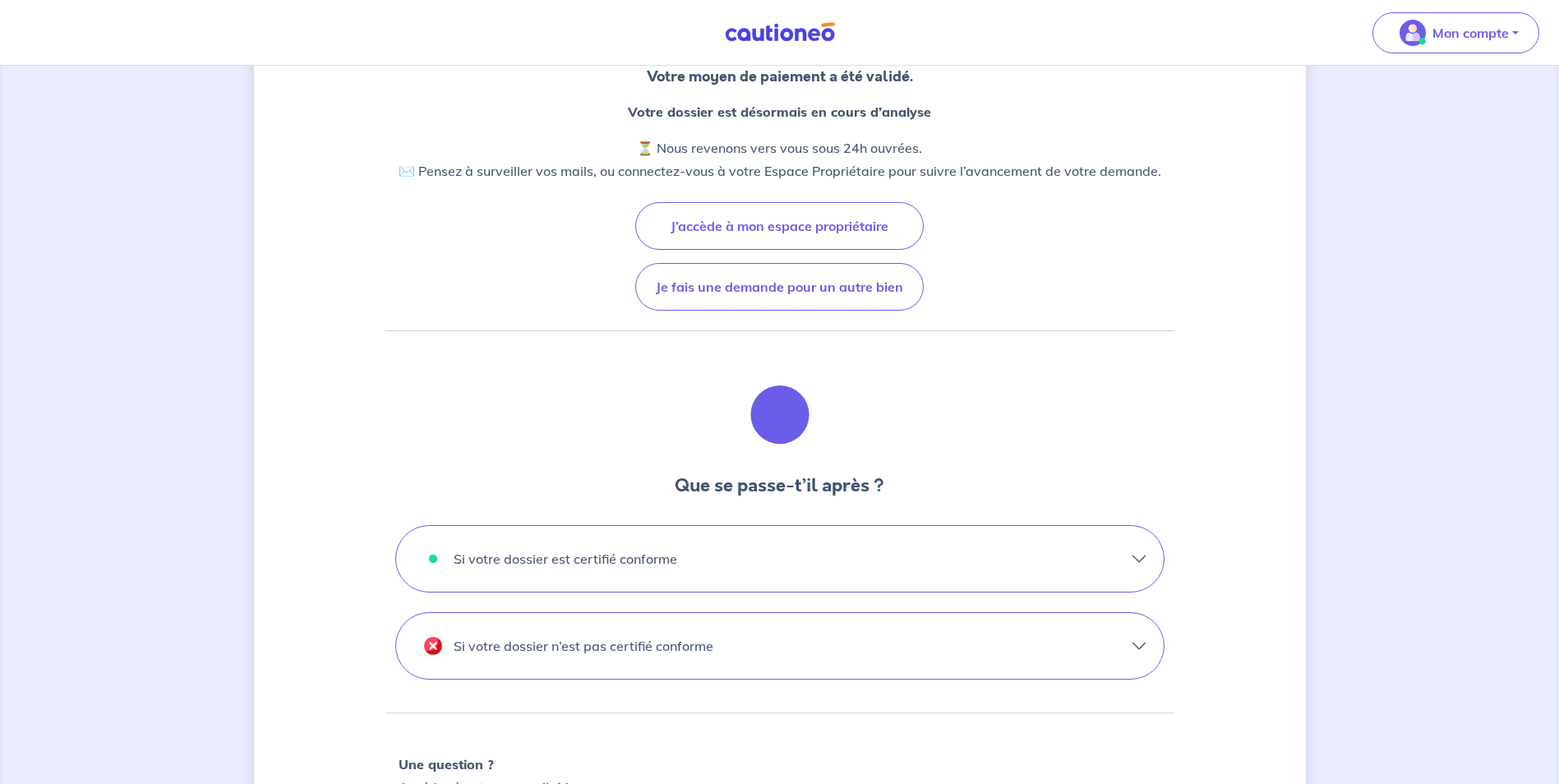
scroll to position [164, 0]
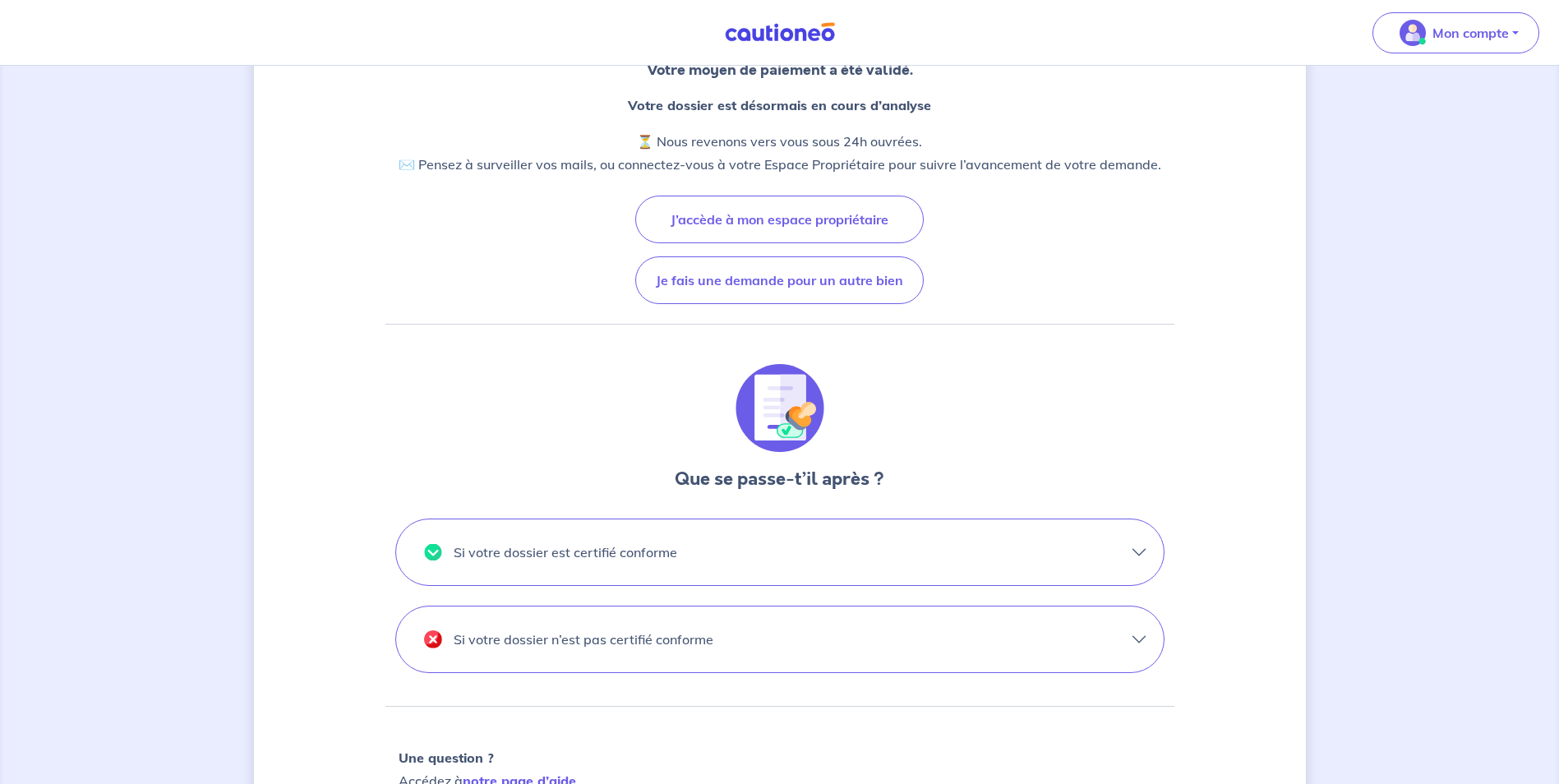
click at [1138, 640] on button "Si votre dossier n’est pas certifié conforme" at bounding box center [780, 639] width 768 height 66
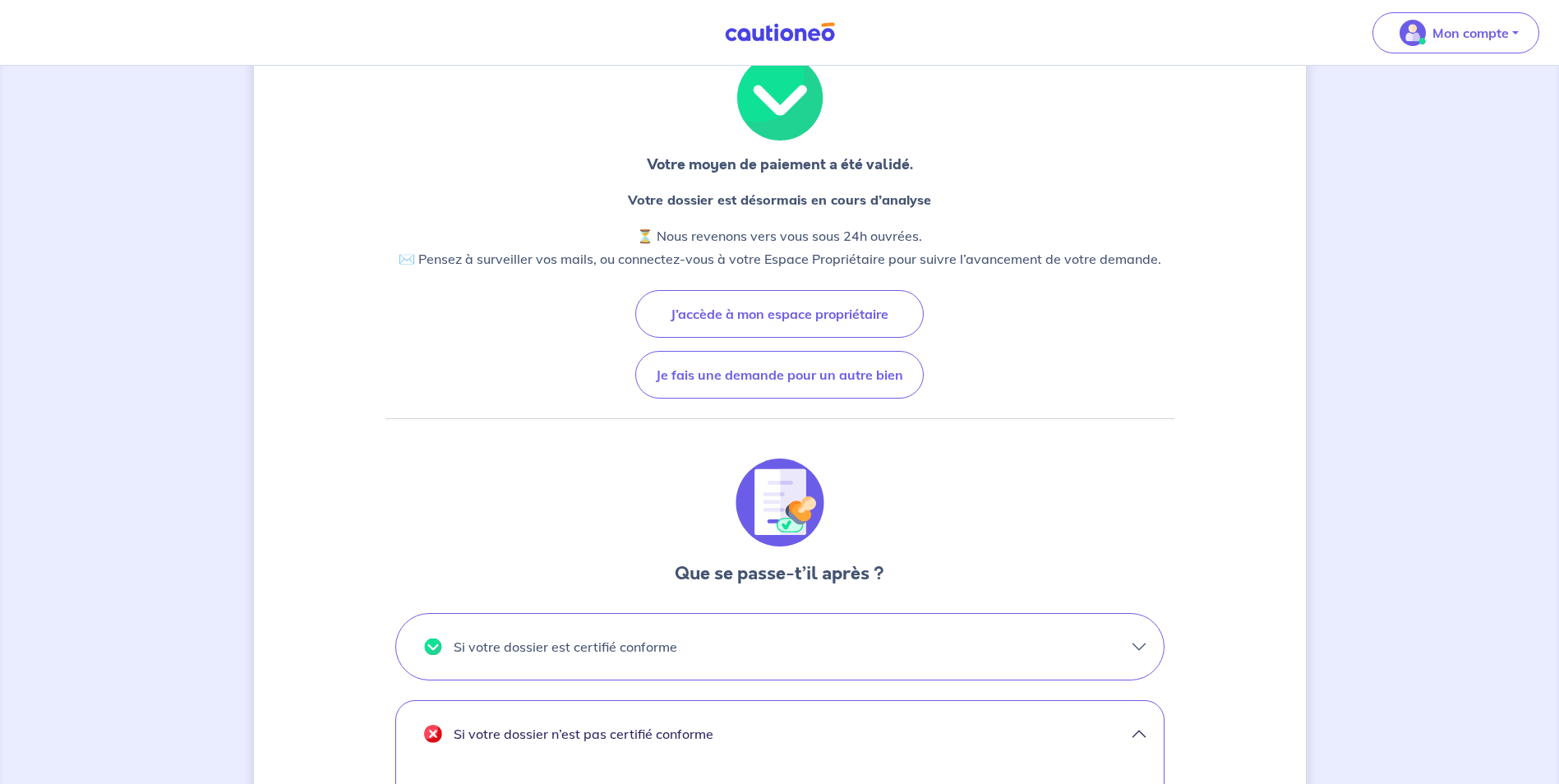
scroll to position [0, 0]
